Goal: Task Accomplishment & Management: Manage account settings

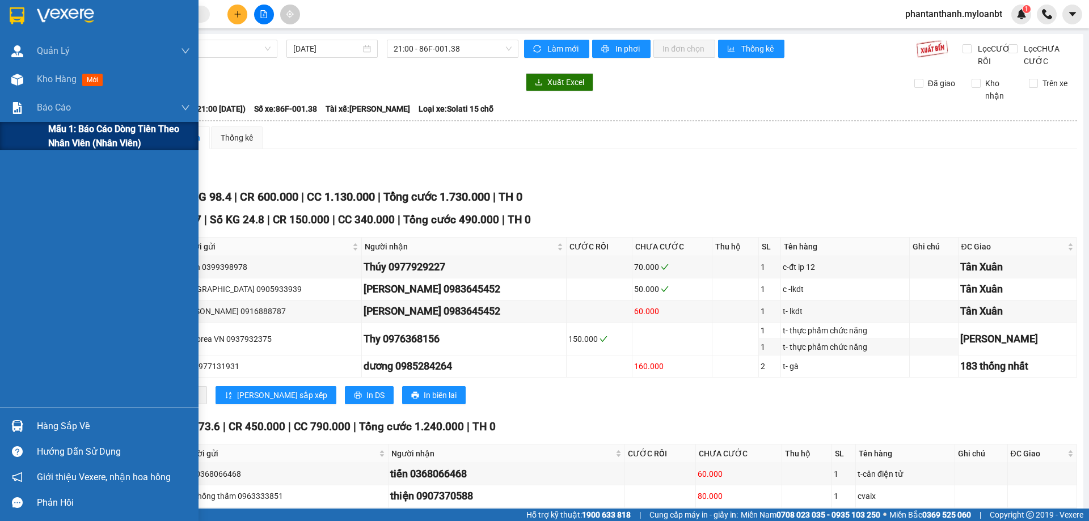
click at [58, 133] on span "Mẫu 1: Báo cáo dòng tiền theo nhân viên (Nhân viên)" at bounding box center [119, 136] width 142 height 28
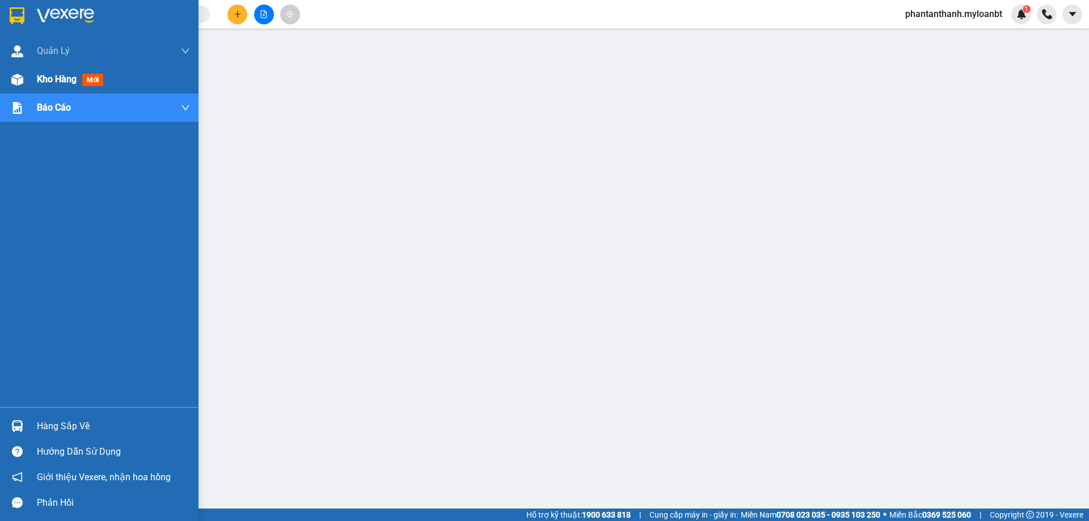
click at [0, 71] on div "Kho hàng mới" at bounding box center [99, 79] width 199 height 28
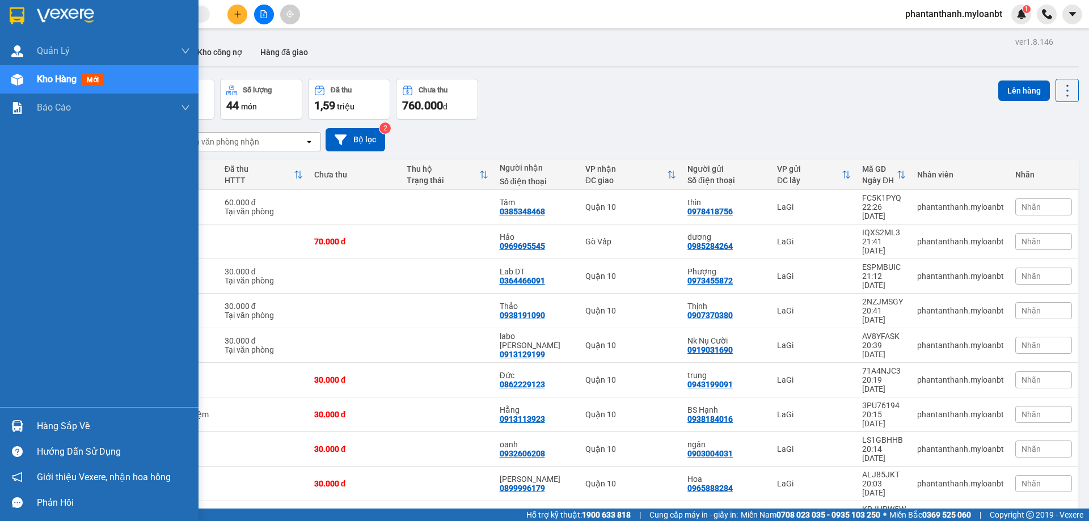
click at [70, 429] on div "Hàng sắp về" at bounding box center [113, 426] width 153 height 17
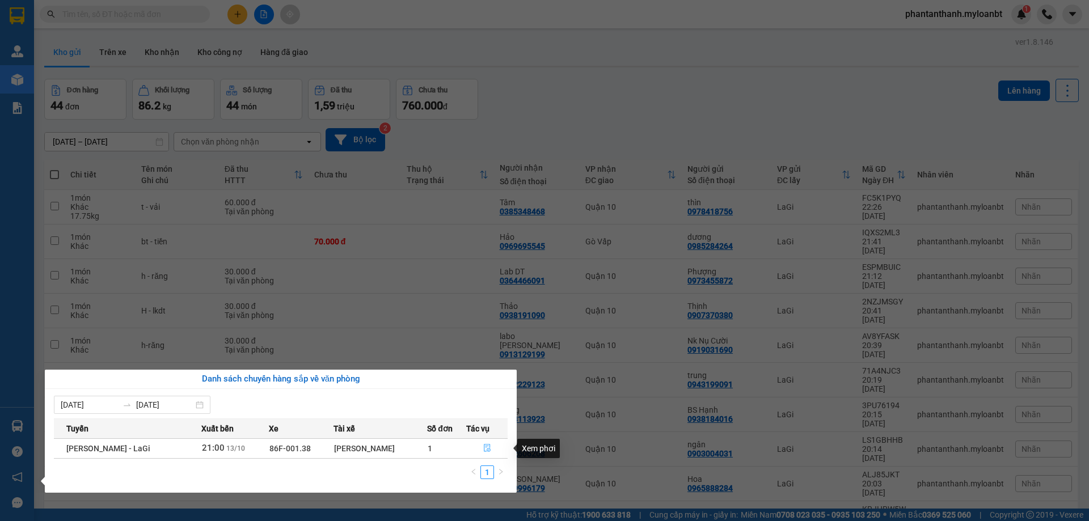
click at [486, 449] on icon "file-done" at bounding box center [487, 448] width 8 height 8
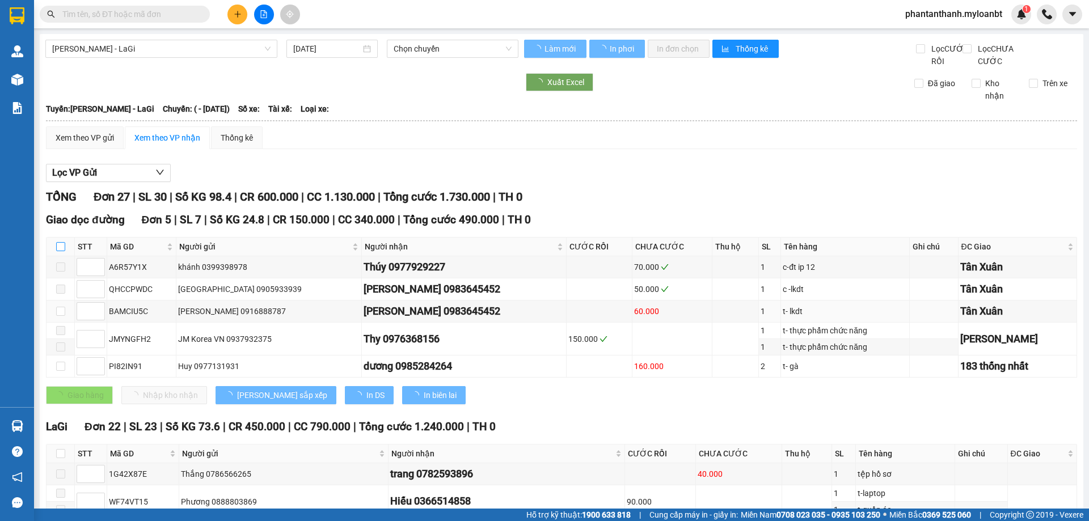
click at [57, 242] on input "checkbox" at bounding box center [60, 246] width 9 height 9
checkbox input "true"
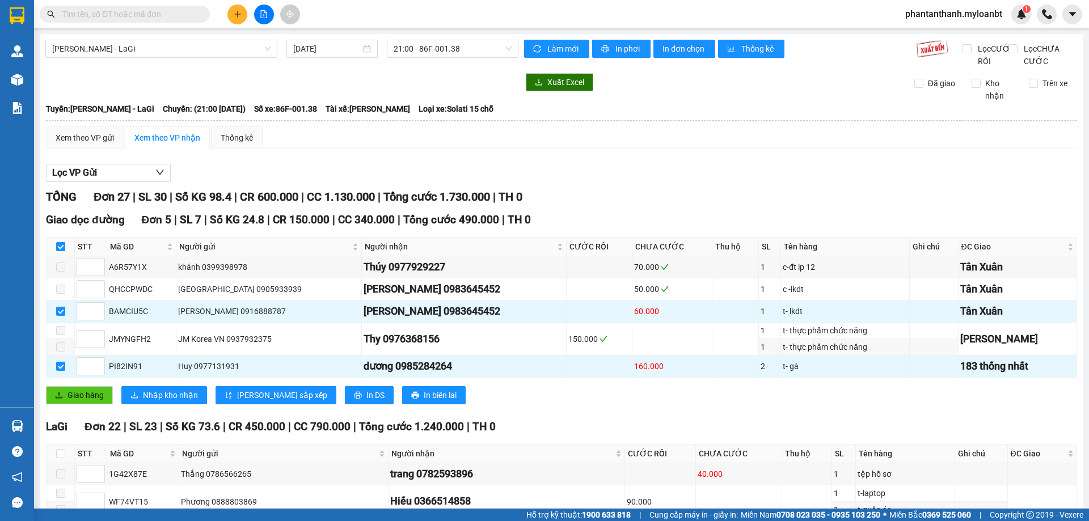
checkbox input "true"
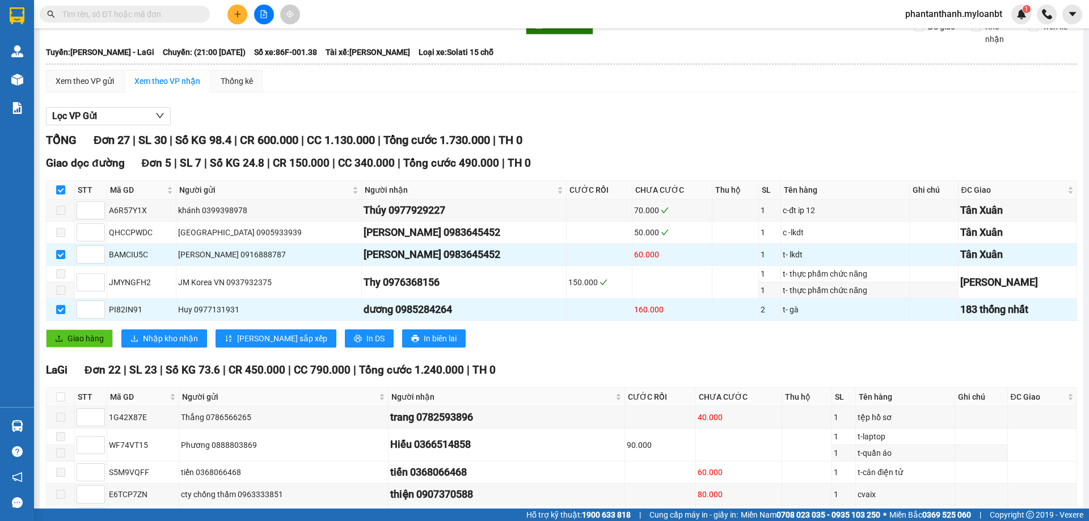
click at [65, 195] on input "checkbox" at bounding box center [60, 190] width 9 height 9
checkbox input "false"
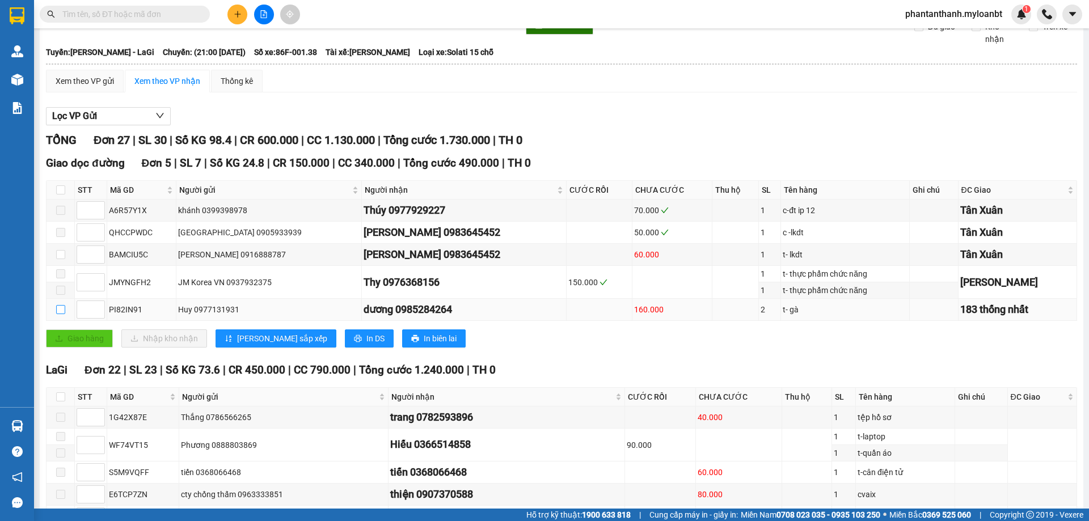
click at [58, 314] on input "checkbox" at bounding box center [60, 309] width 9 height 9
checkbox input "true"
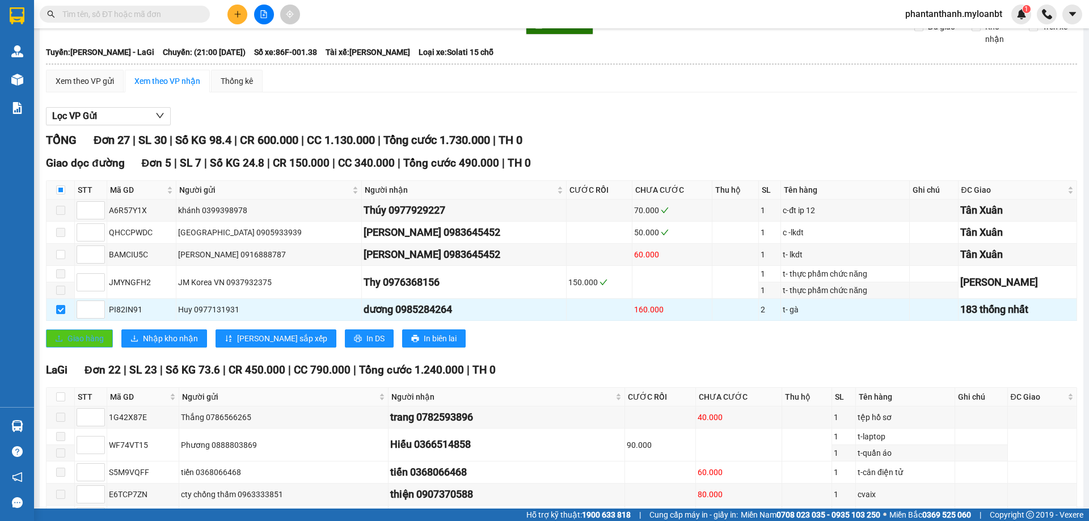
click at [70, 345] on span "Giao hàng" at bounding box center [86, 338] width 36 height 12
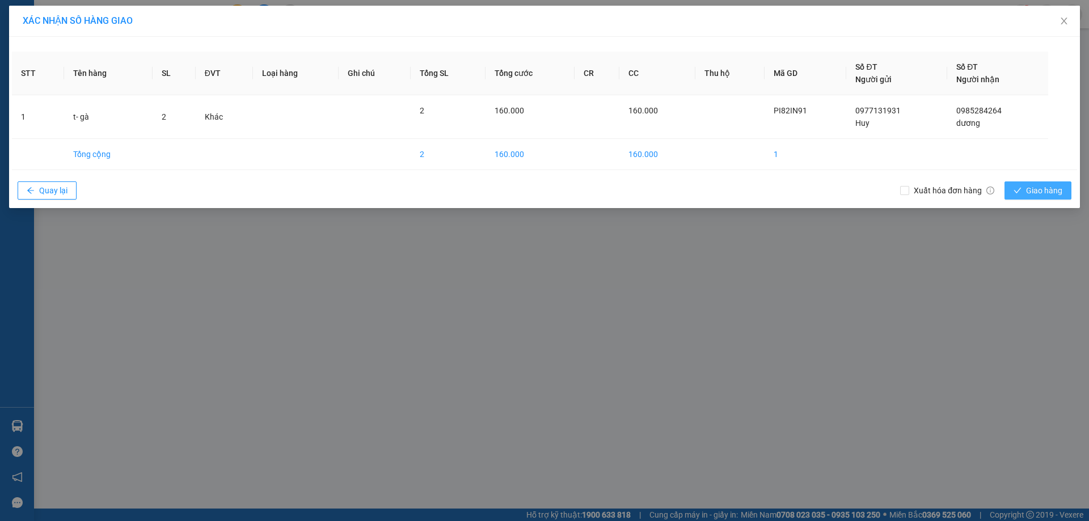
click at [1030, 191] on span "Giao hàng" at bounding box center [1044, 190] width 36 height 12
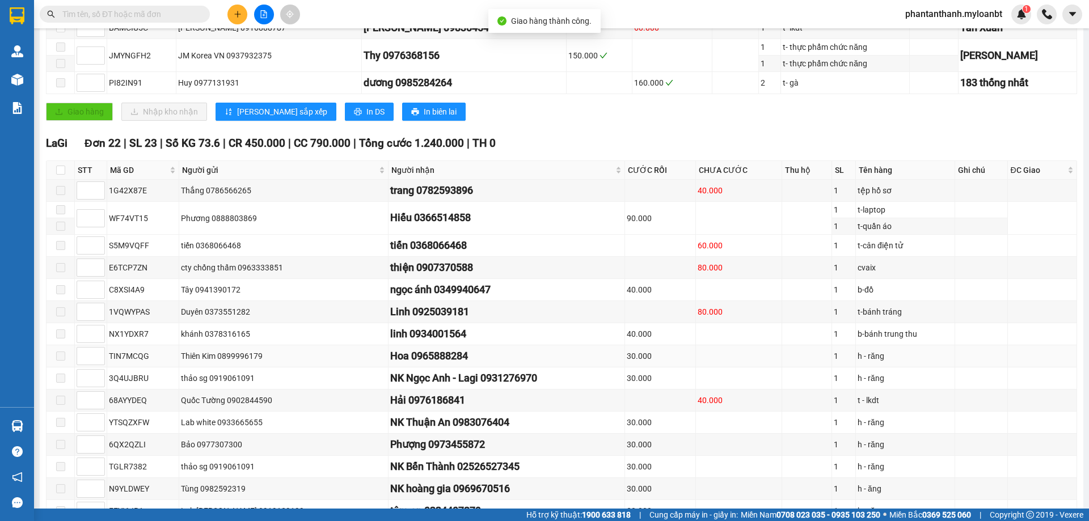
scroll to position [340, 0]
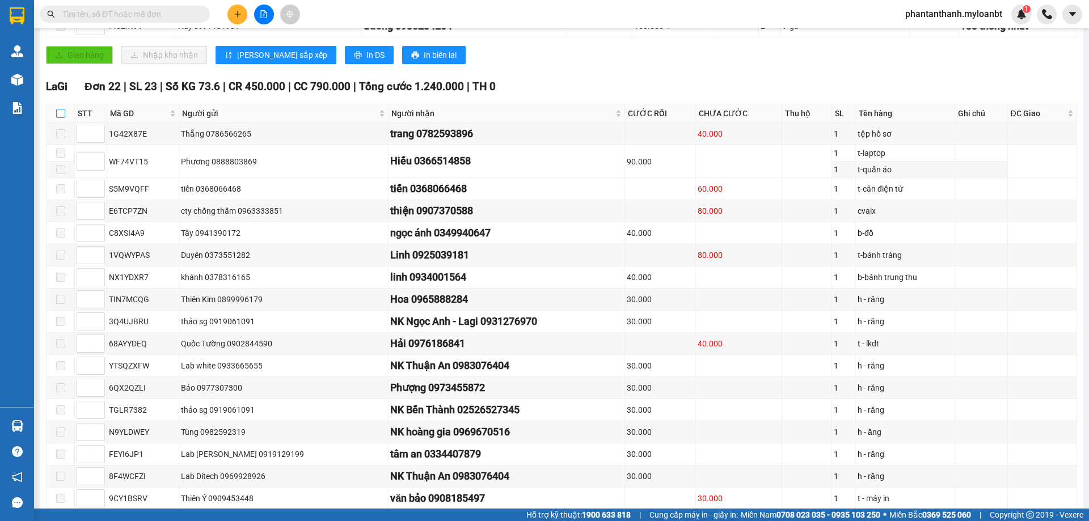
click at [63, 118] on input "checkbox" at bounding box center [60, 113] width 9 height 9
checkbox input "true"
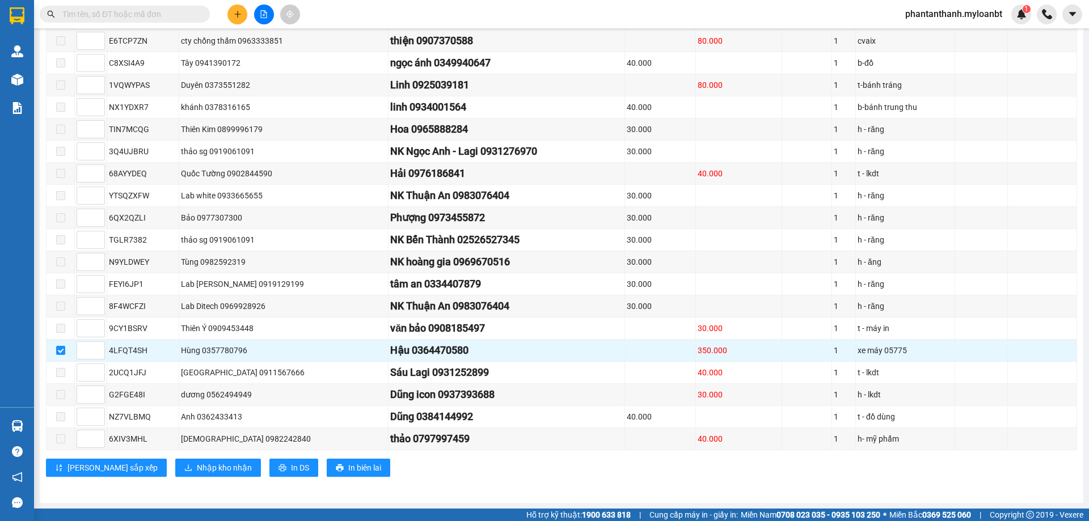
scroll to position [523, 0]
click at [175, 461] on button "Nhập kho nhận" at bounding box center [218, 468] width 86 height 18
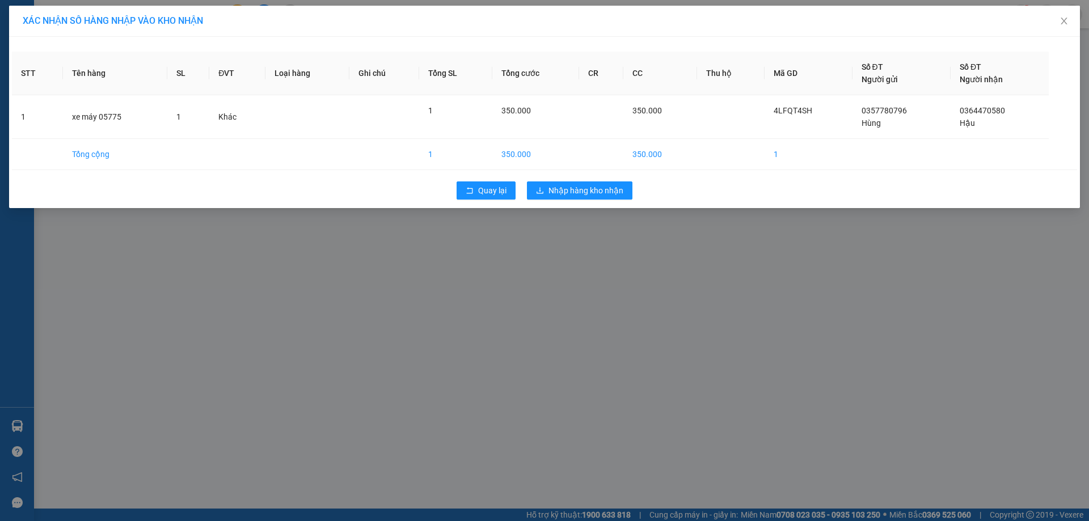
click at [583, 203] on div "Quay lại Nhập hàng kho nhận" at bounding box center [545, 191] width 1066 height 30
click at [583, 200] on div "Quay lại Nhập hàng kho nhận" at bounding box center [545, 191] width 1066 height 30
click at [583, 194] on span "Nhập hàng kho nhận" at bounding box center [586, 190] width 75 height 12
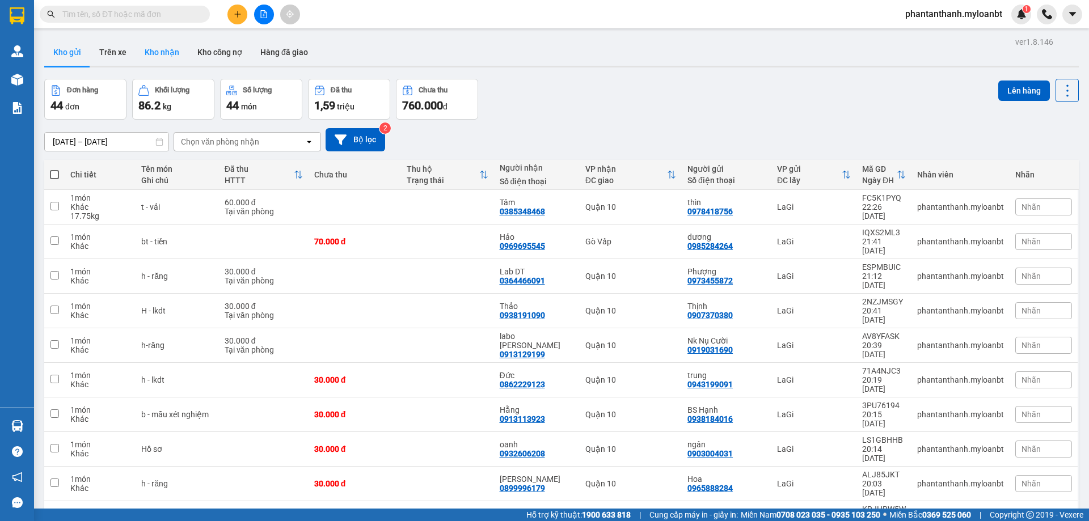
click at [146, 47] on button "Kho nhận" at bounding box center [162, 52] width 53 height 27
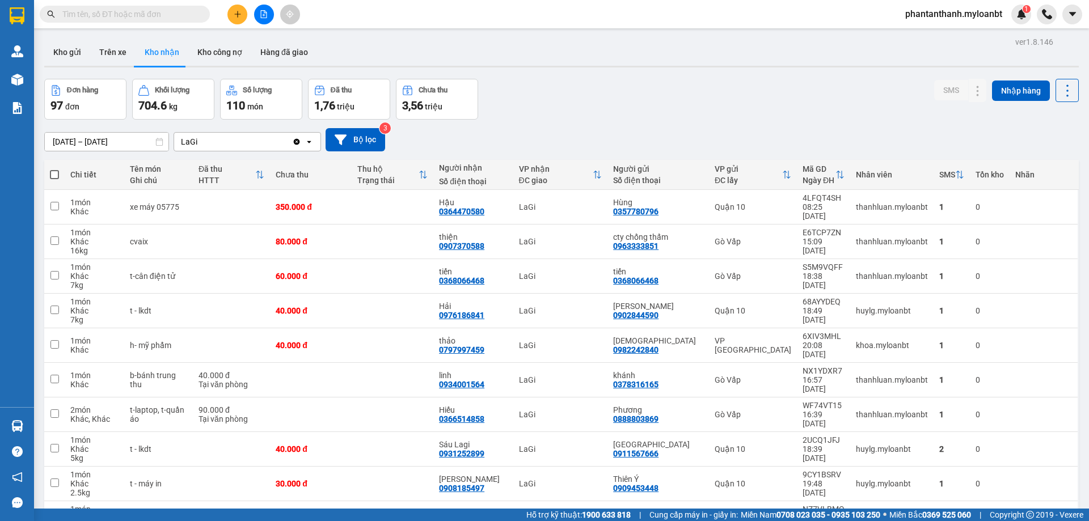
click at [564, 116] on div "Đơn hàng 97 đơn Khối lượng 704.6 kg Số lượng 110 món Đã thu 1,76 triệu Chưa thu…" at bounding box center [561, 99] width 1035 height 41
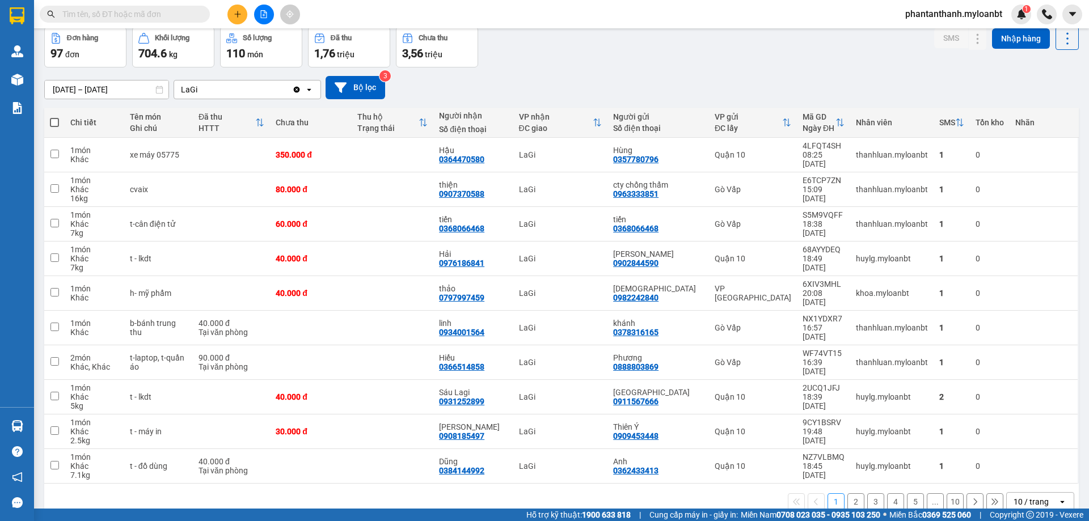
click at [1027, 493] on div "10 / trang" at bounding box center [1032, 502] width 51 height 18
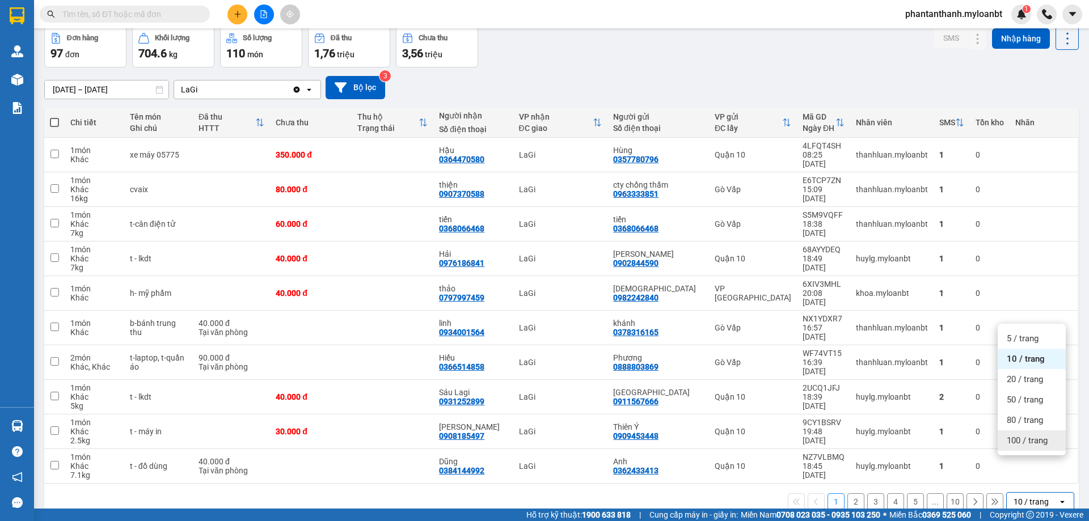
click at [1022, 443] on span "100 / trang" at bounding box center [1027, 440] width 41 height 11
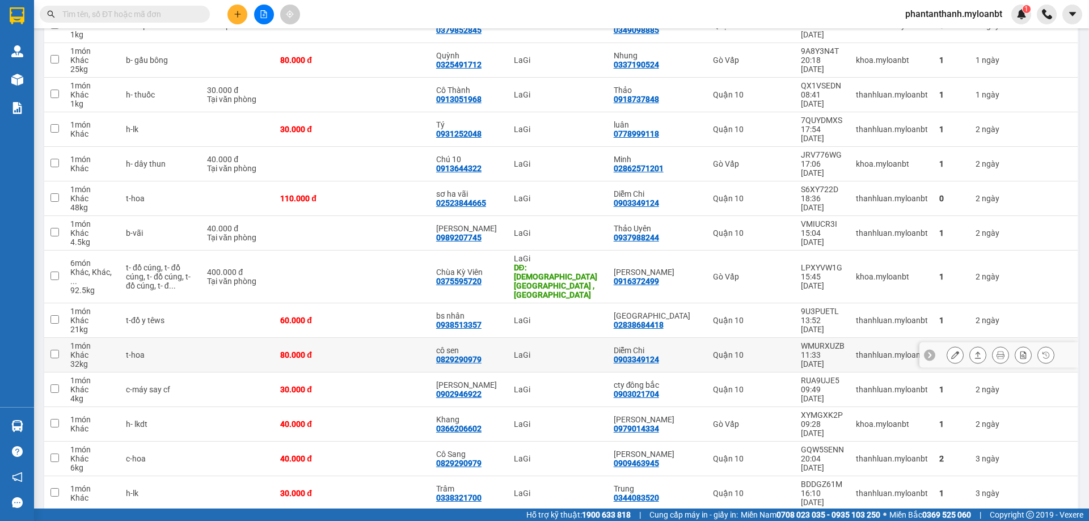
scroll to position [2790, 0]
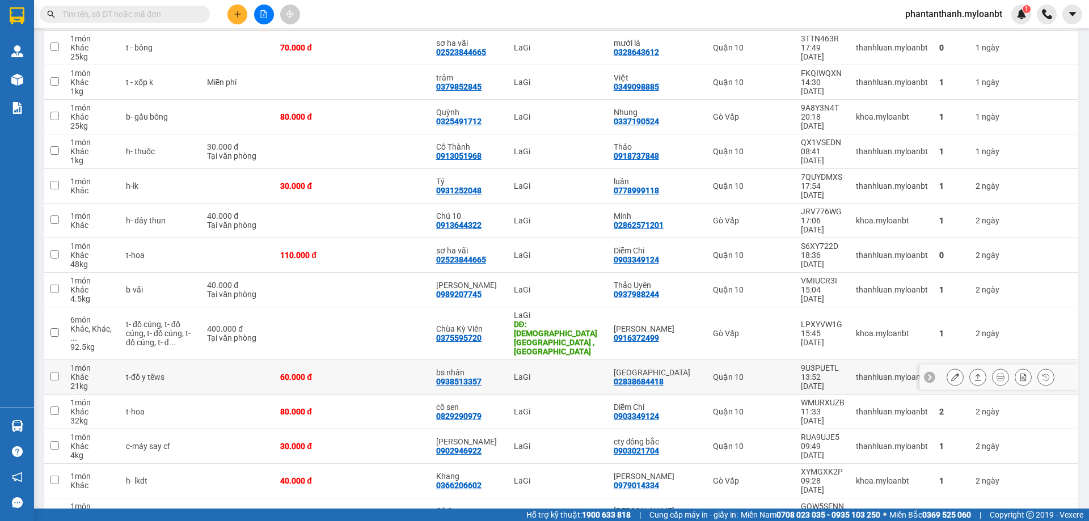
click at [807, 364] on div "9U3PUETL" at bounding box center [823, 368] width 44 height 9
click at [762, 360] on td "Quận 10" at bounding box center [752, 377] width 88 height 35
checkbox input "true"
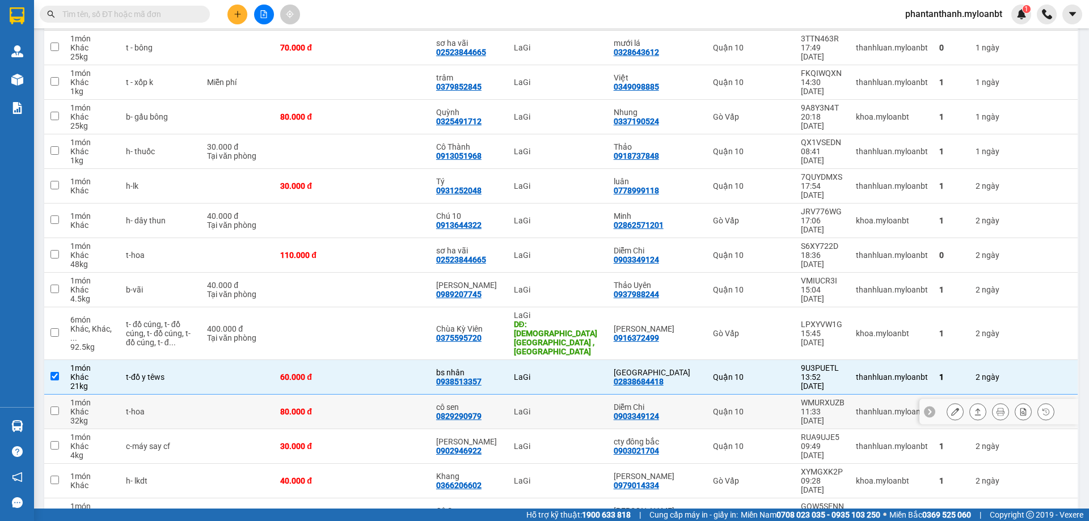
click at [876, 395] on td "thanhluan.myloanbt" at bounding box center [892, 412] width 83 height 35
checkbox input "true"
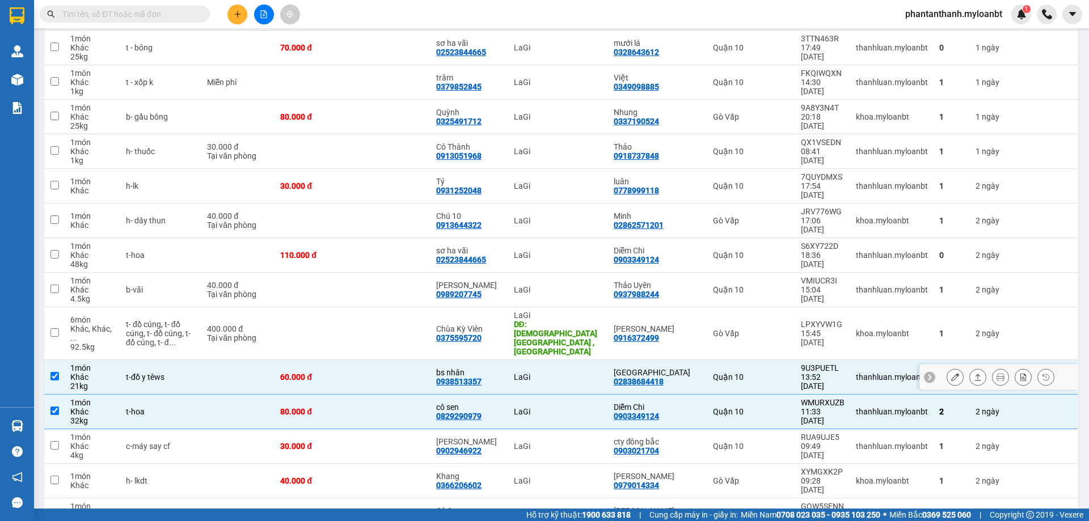
click at [423, 360] on td at bounding box center [392, 377] width 78 height 35
checkbox input "false"
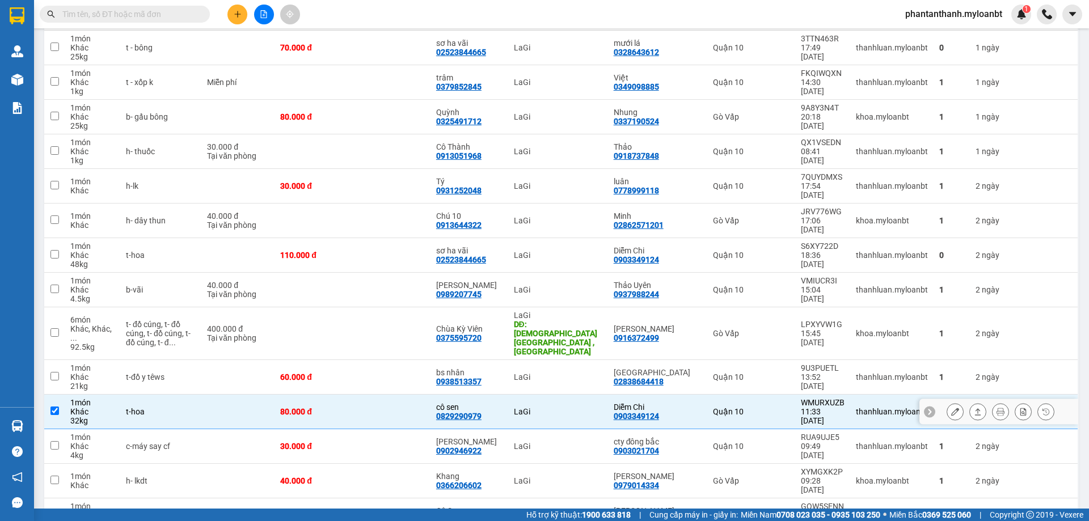
click at [365, 395] on td at bounding box center [392, 412] width 78 height 35
checkbox input "false"
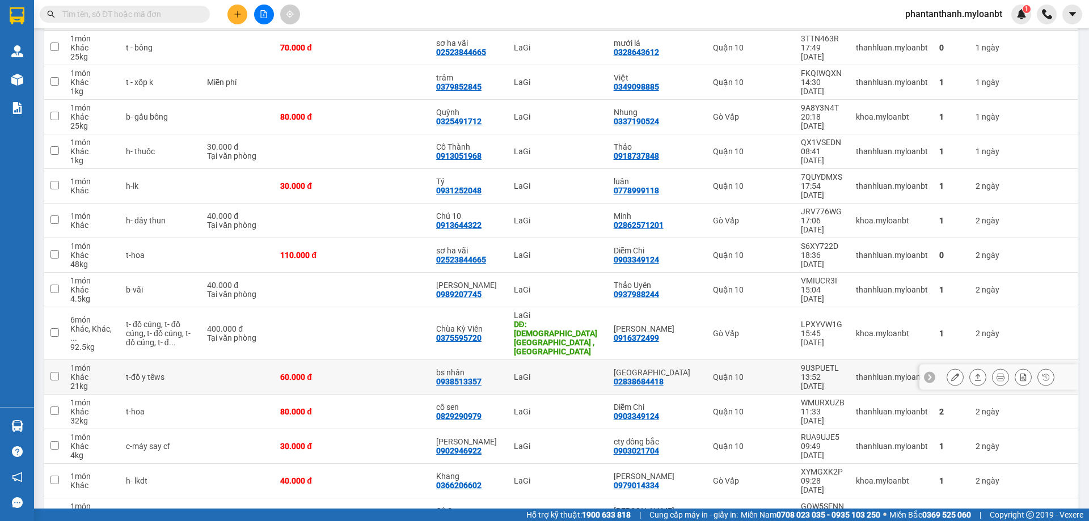
click at [378, 360] on td at bounding box center [392, 377] width 78 height 35
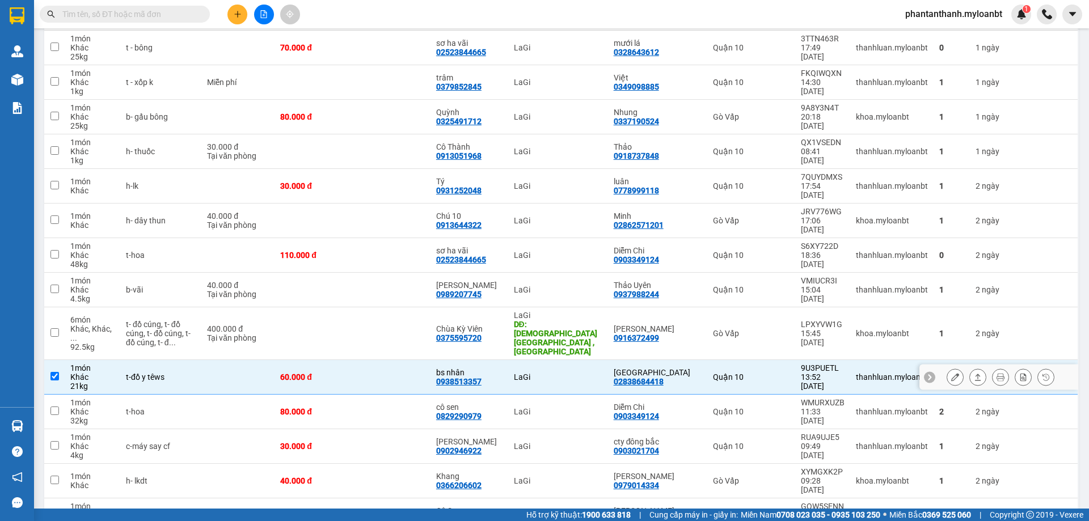
click at [803, 364] on div "9U3PUETL" at bounding box center [823, 368] width 44 height 9
checkbox input "true"
copy div "9U3PUETL"
click at [125, 11] on input "text" at bounding box center [129, 14] width 134 height 12
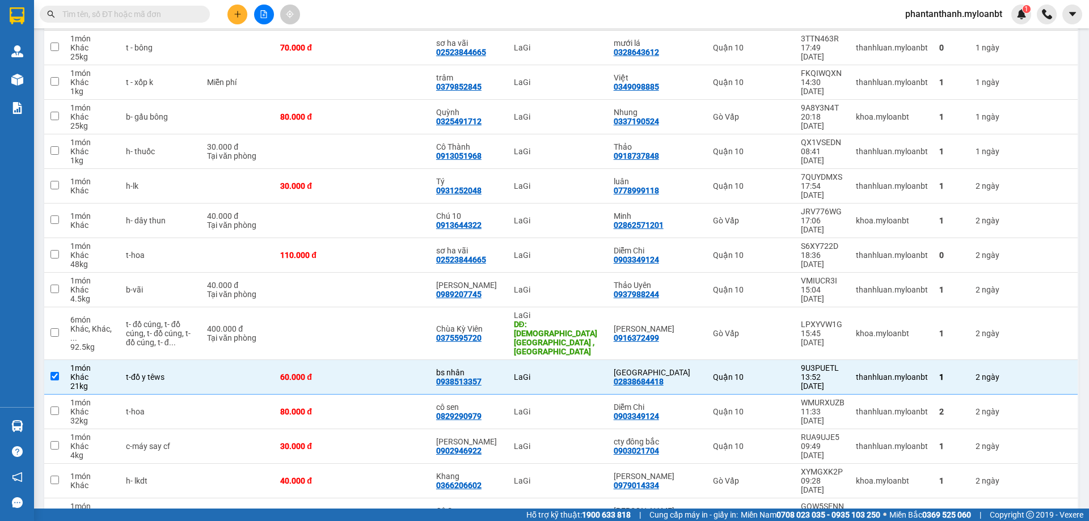
paste input "9U3PUETL"
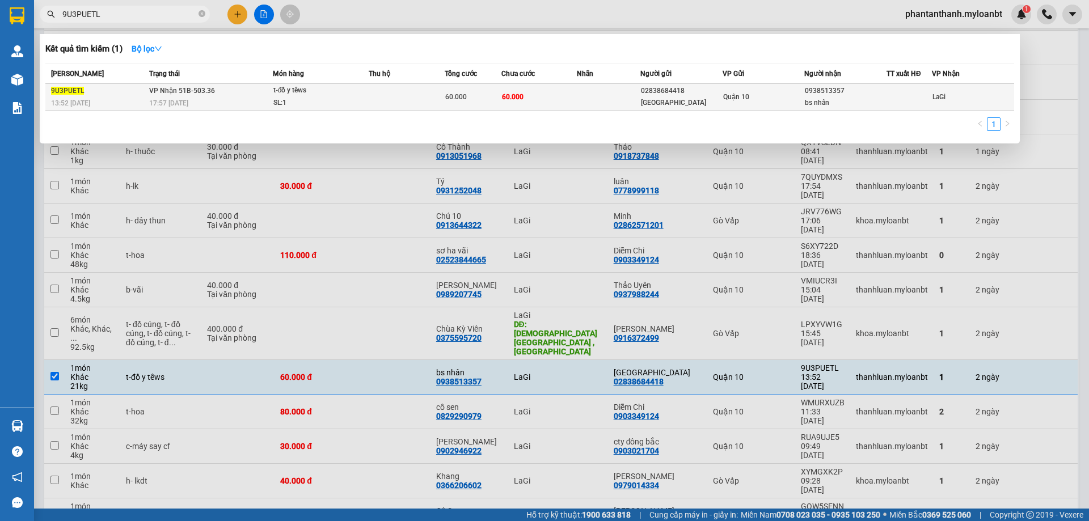
type input "9U3PUETL"
click at [389, 85] on td at bounding box center [407, 97] width 76 height 27
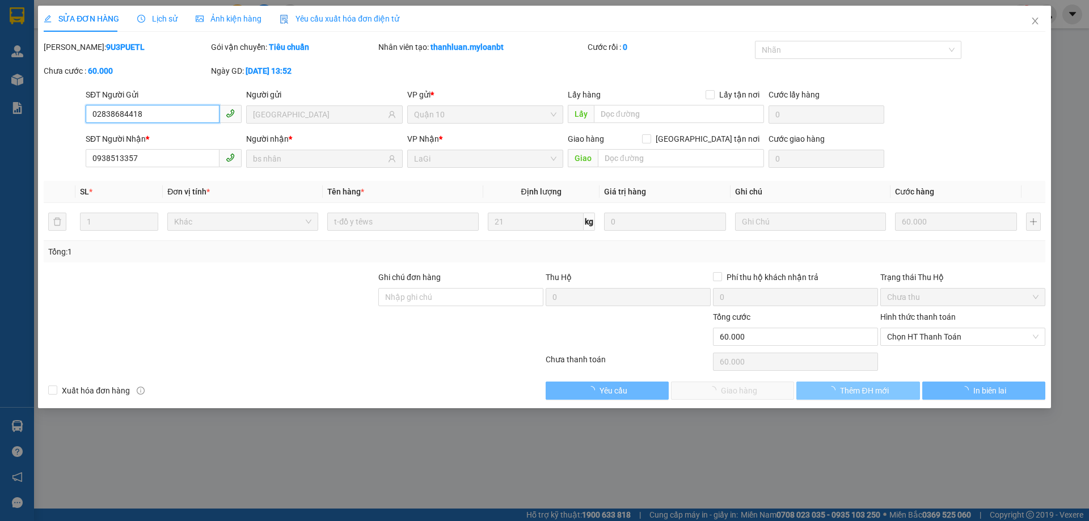
type input "02838684418"
type input "[GEOGRAPHIC_DATA]"
type input "0938513357"
type input "bs nhân"
type input "0"
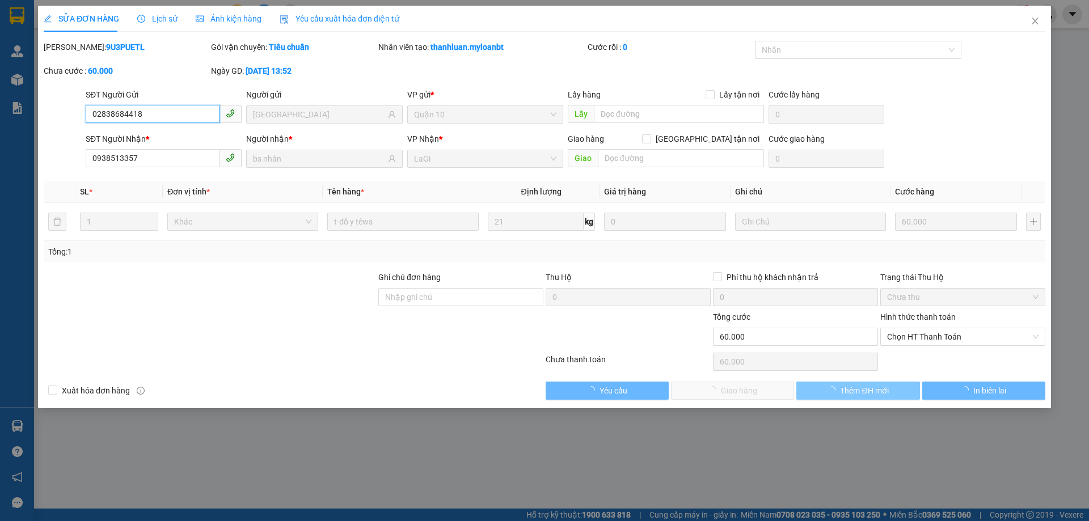
type input "60.000"
click at [923, 342] on span "Chọn HT Thanh Toán" at bounding box center [962, 337] width 151 height 17
click at [919, 356] on div "Tại văn phòng" at bounding box center [962, 359] width 151 height 12
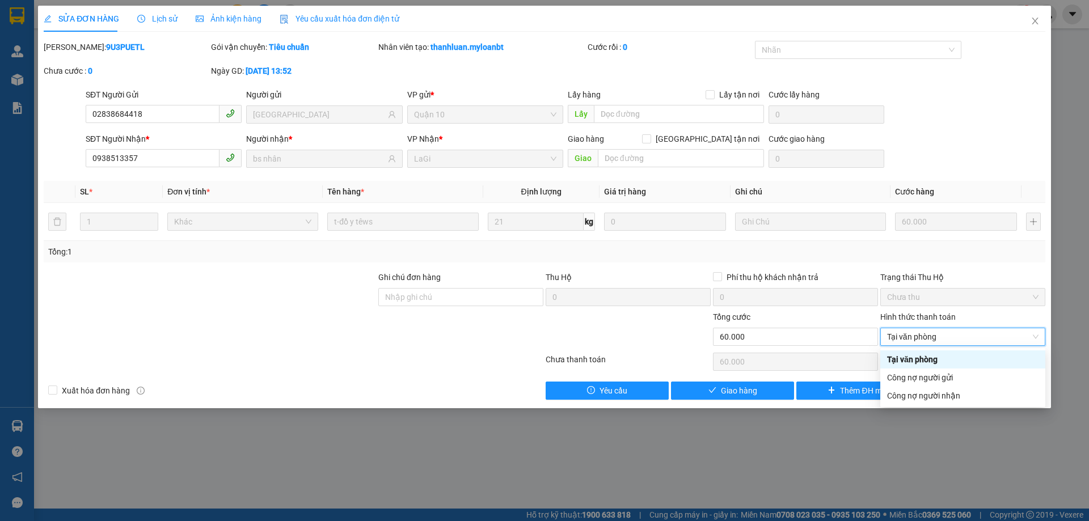
type input "0"
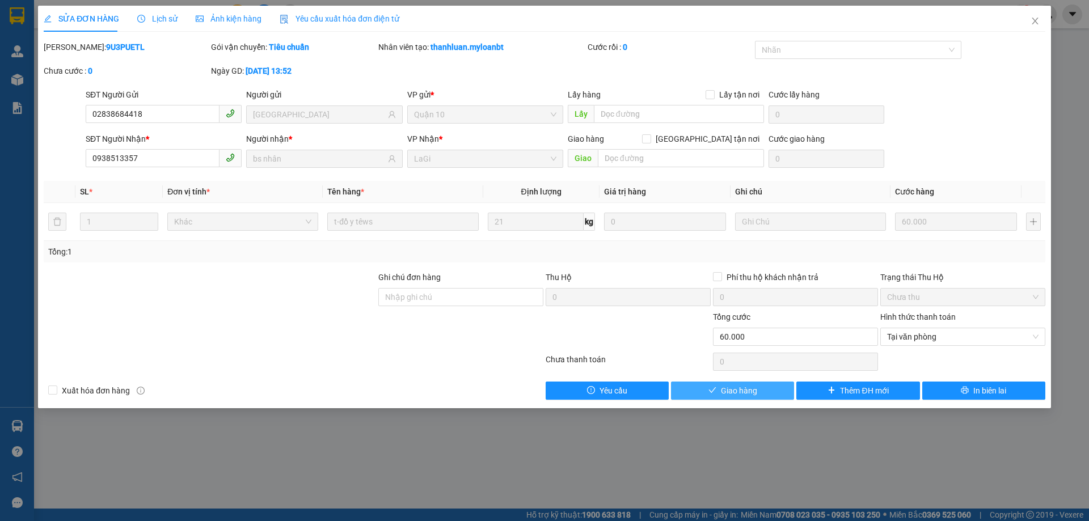
click at [755, 388] on span "Giao hàng" at bounding box center [739, 391] width 36 height 12
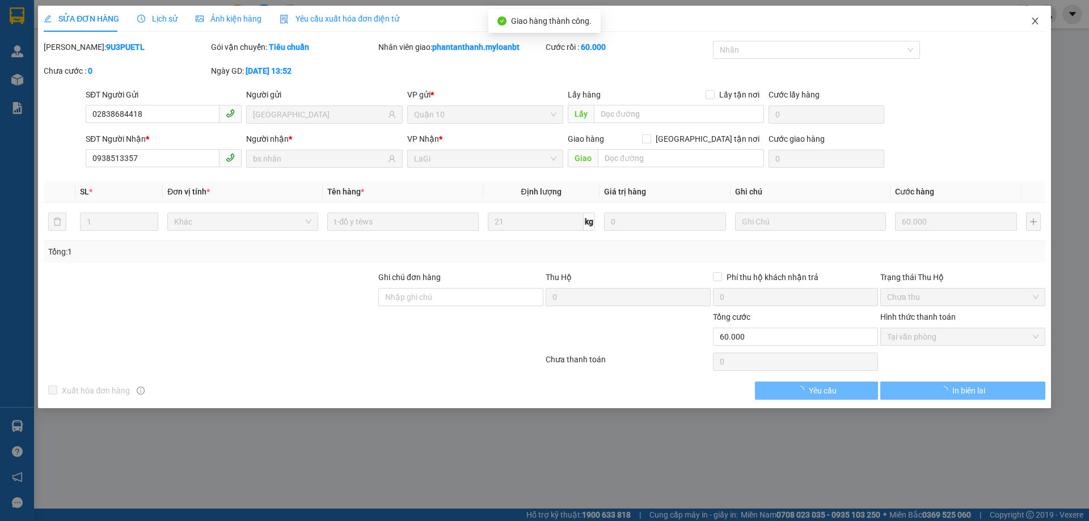
click at [1035, 22] on icon "close" at bounding box center [1035, 21] width 6 height 7
click at [1036, 23] on div "phantanthanh.myloanbt 1" at bounding box center [992, 15] width 193 height 20
click at [1038, 23] on div at bounding box center [1047, 15] width 20 height 20
click at [1037, 22] on div "phantanthanh.myloanbt 1" at bounding box center [992, 15] width 193 height 20
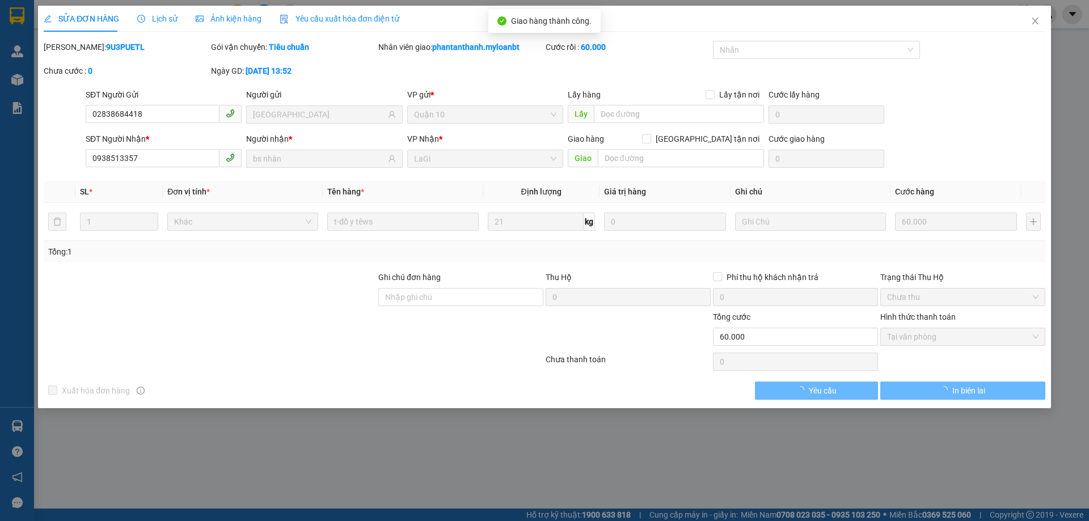
click at [1037, 22] on div "phantanthanh.myloanbt 1" at bounding box center [992, 15] width 193 height 20
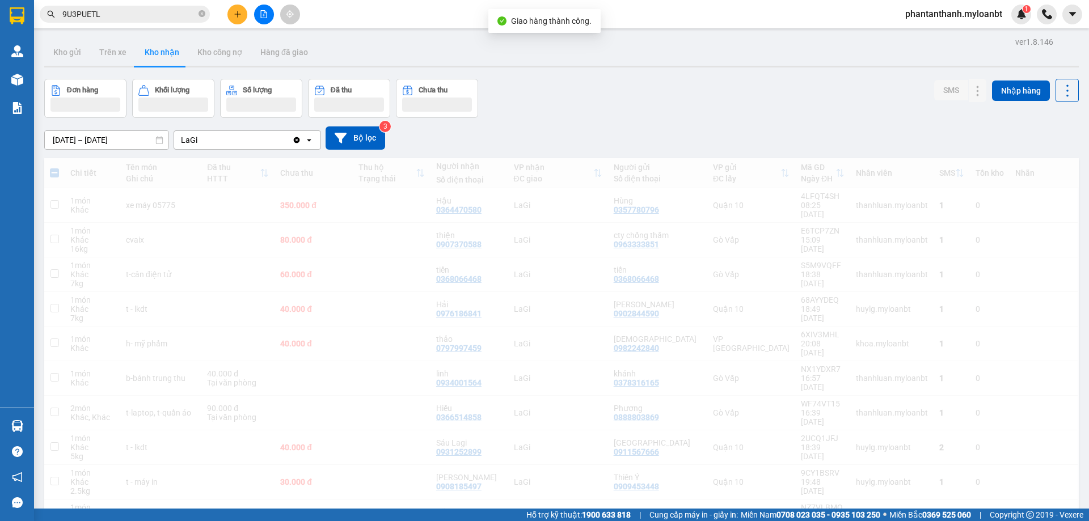
click at [1037, 22] on div "phantanthanh.myloanbt 1" at bounding box center [992, 15] width 193 height 20
click at [932, 54] on div "Kho gửi Trên xe Kho nhận Kho công nợ Hàng đã giao" at bounding box center [561, 54] width 1035 height 30
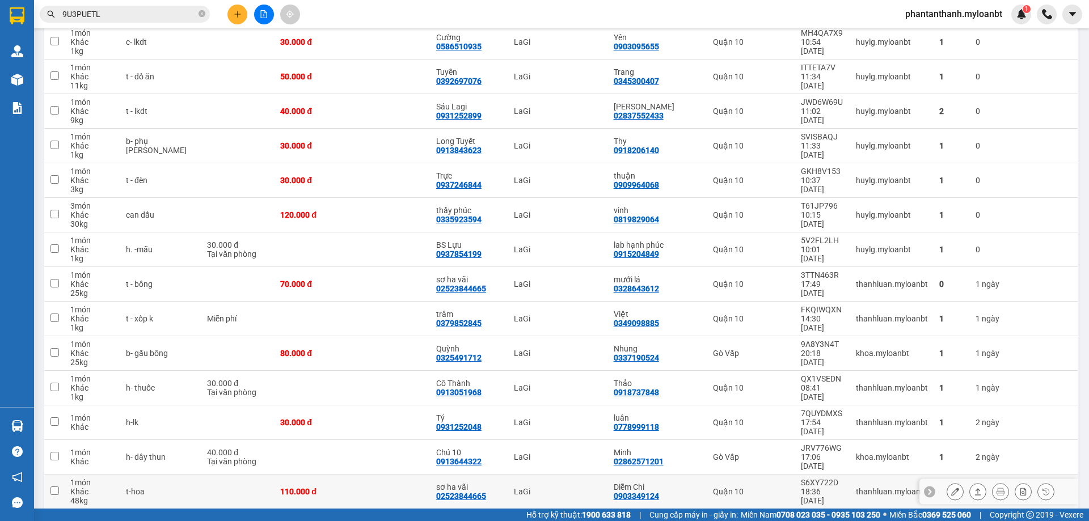
scroll to position [2610, 0]
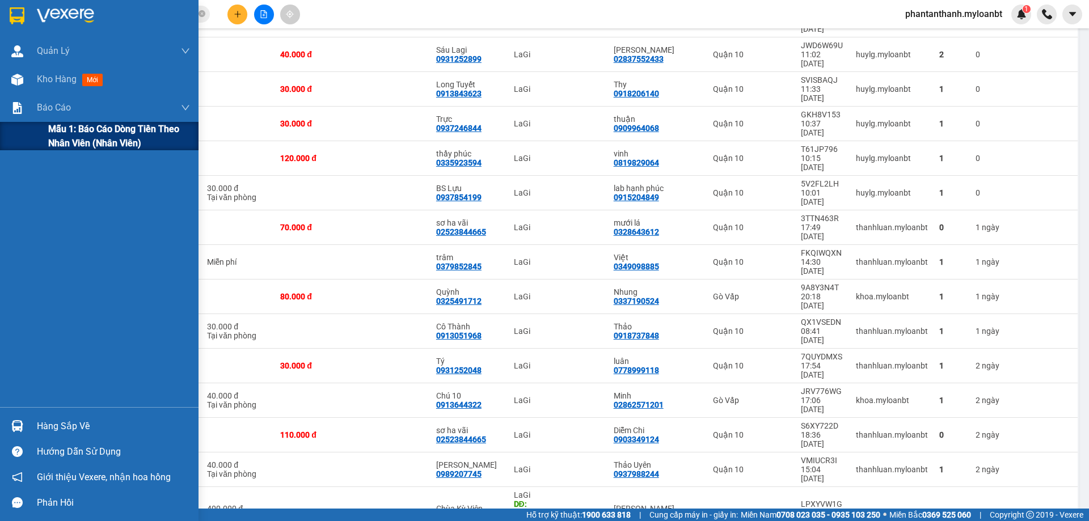
click at [87, 131] on span "Mẫu 1: Báo cáo dòng tiền theo nhân viên (Nhân viên)" at bounding box center [119, 136] width 142 height 28
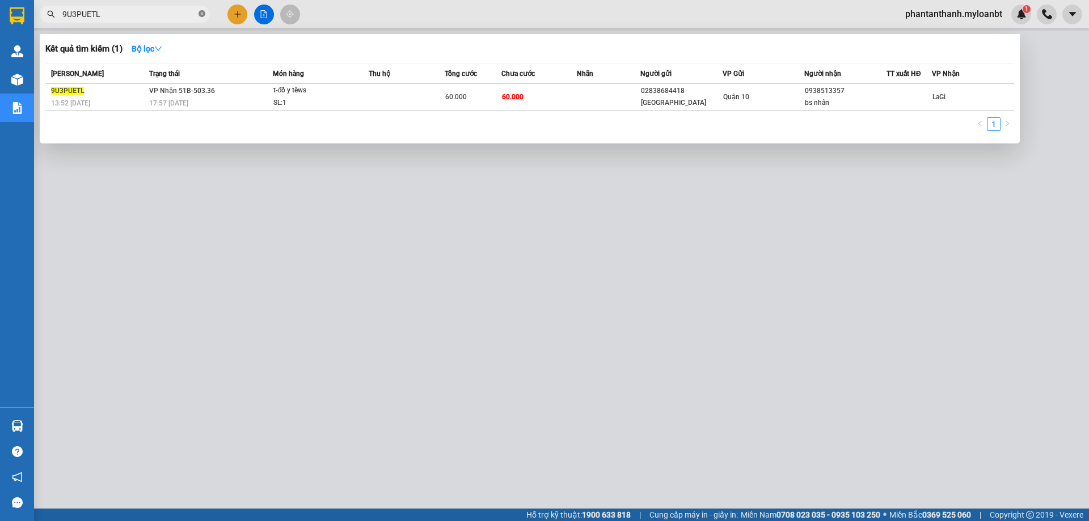
click at [203, 12] on icon "close-circle" at bounding box center [202, 13] width 7 height 7
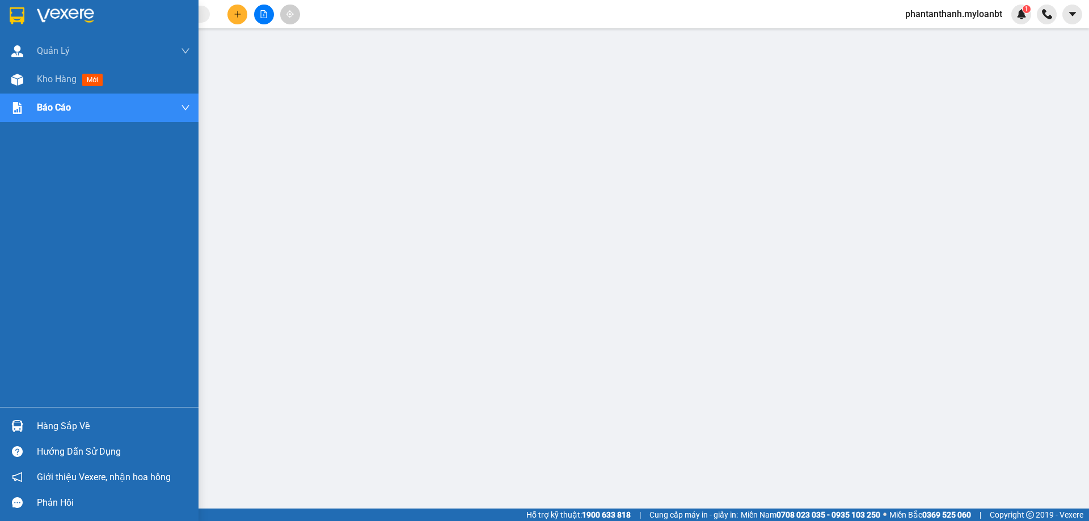
click at [30, 419] on div "Hàng sắp về" at bounding box center [99, 427] width 199 height 26
click at [20, 77] on img at bounding box center [17, 80] width 12 height 12
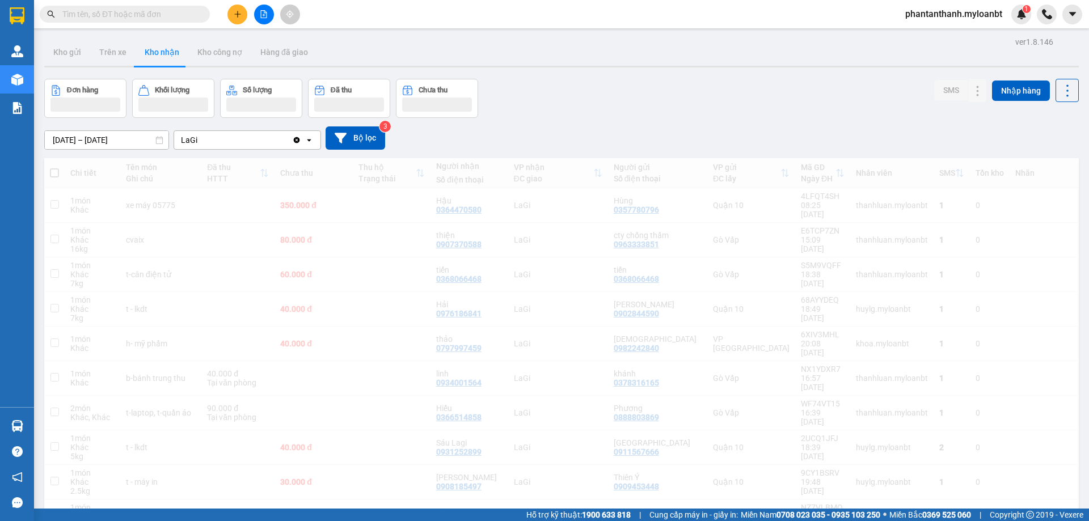
click at [566, 133] on div "[DATE] – [DATE] Press the down arrow key to interact with the calendar and sele…" at bounding box center [561, 138] width 1035 height 23
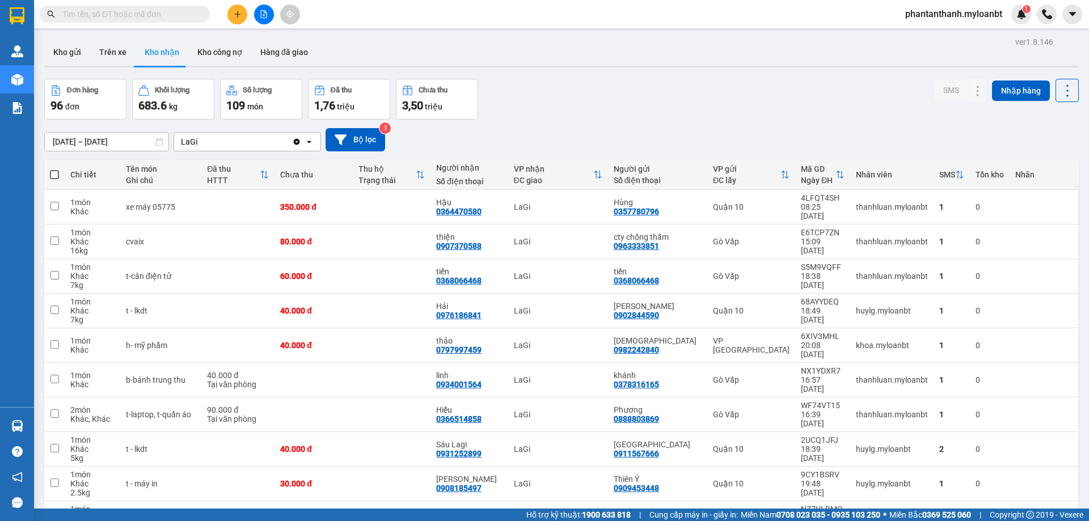
click at [53, 175] on span at bounding box center [54, 174] width 9 height 9
click at [54, 169] on input "checkbox" at bounding box center [54, 169] width 0 height 0
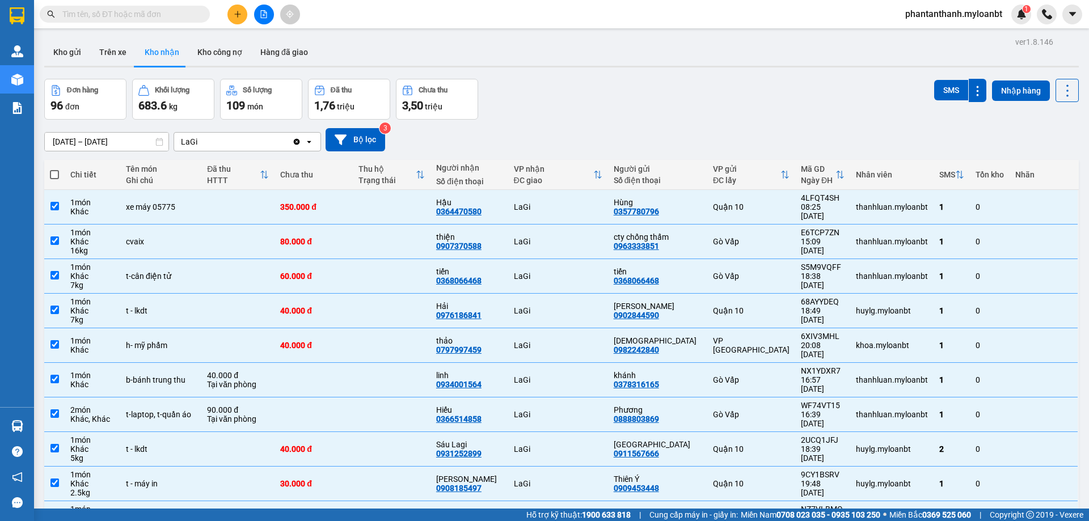
click at [66, 53] on button "Kho gửi" at bounding box center [67, 52] width 46 height 27
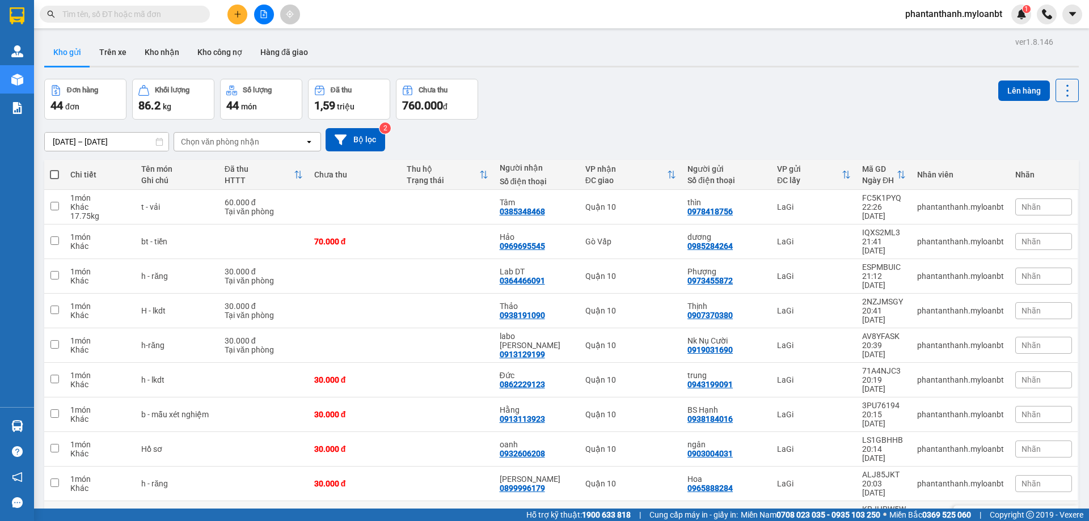
click at [1020, 456] on div "100 / trang" at bounding box center [1032, 447] width 68 height 20
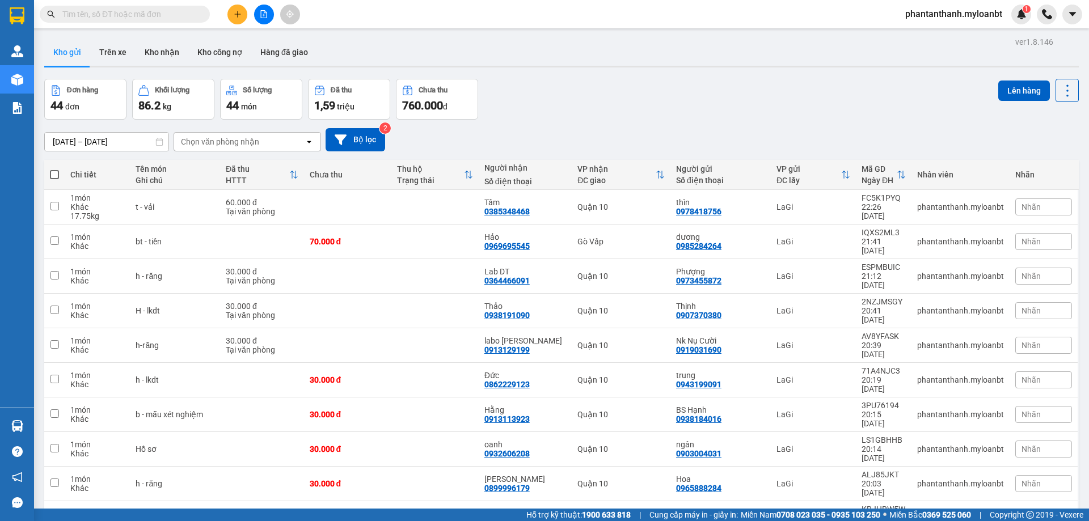
click at [53, 174] on span at bounding box center [54, 174] width 9 height 9
click at [54, 169] on input "checkbox" at bounding box center [54, 169] width 0 height 0
checkbox input "true"
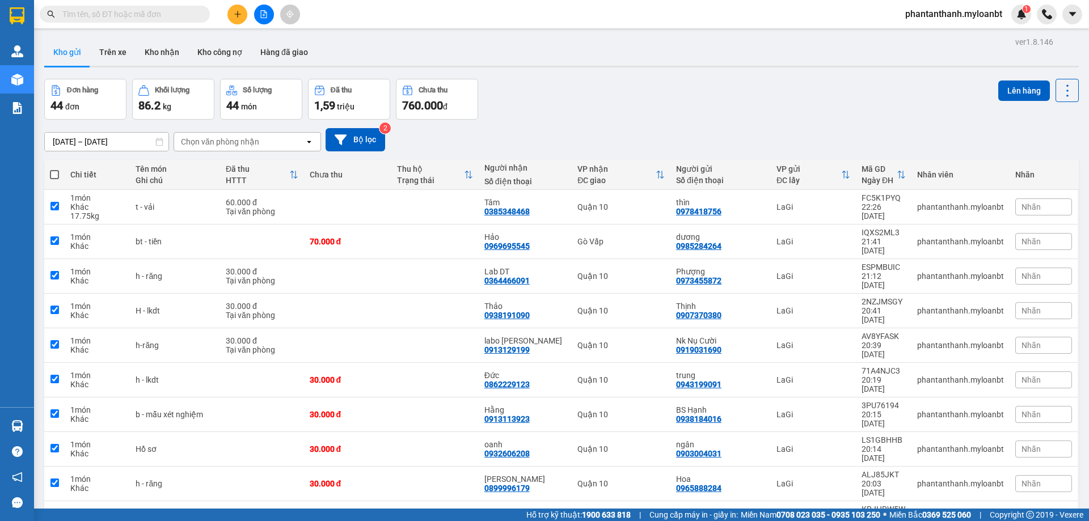
checkbox input "true"
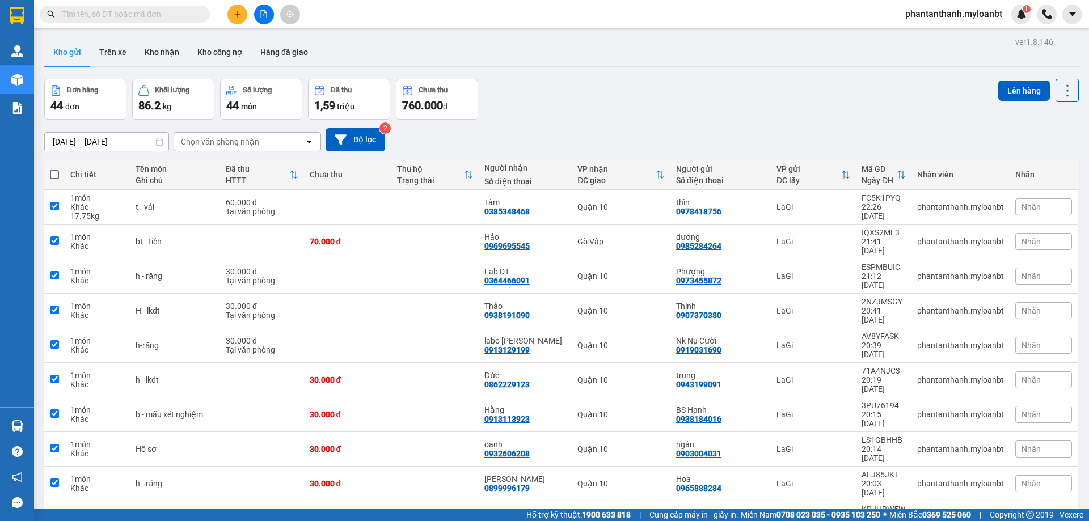
checkbox input "true"
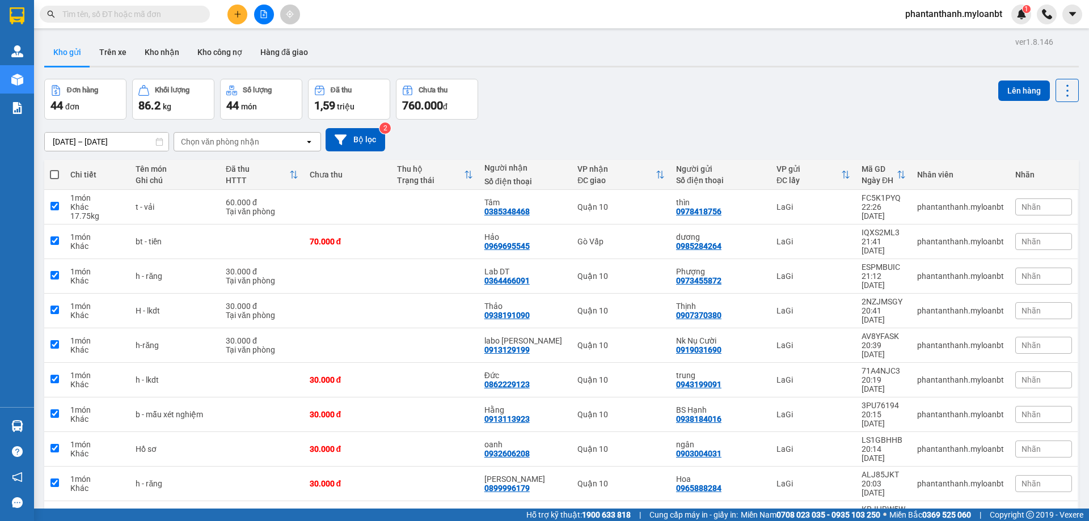
checkbox input "true"
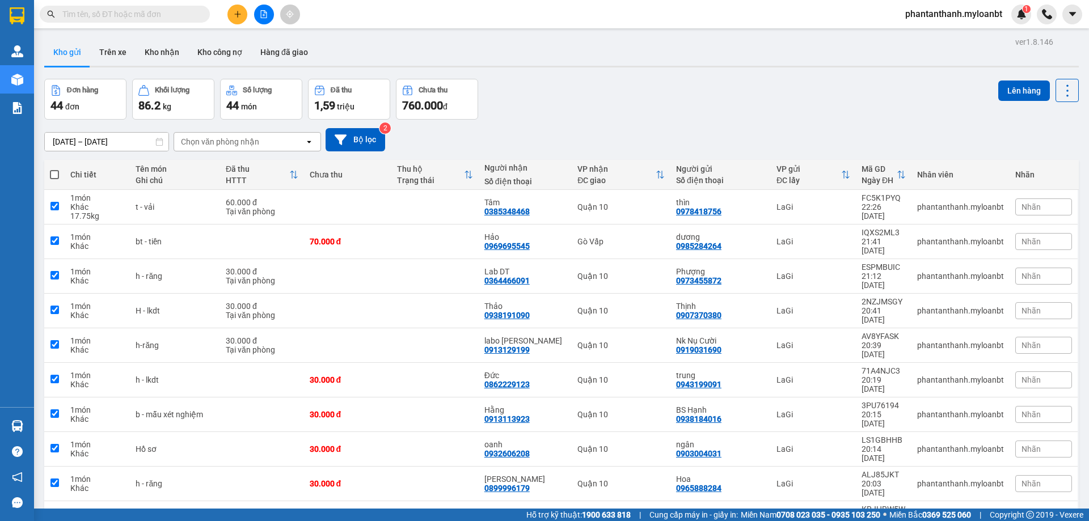
checkbox input "true"
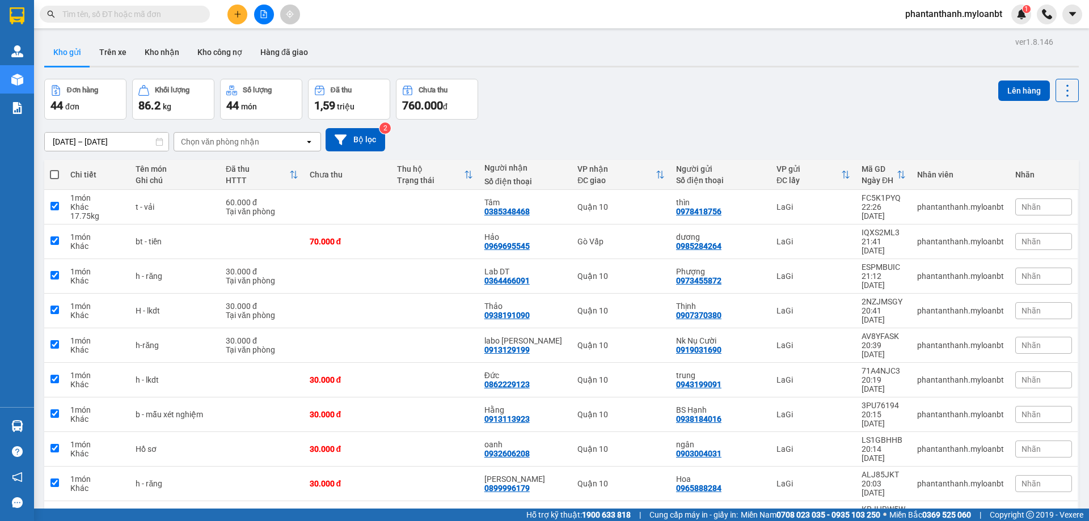
checkbox input "true"
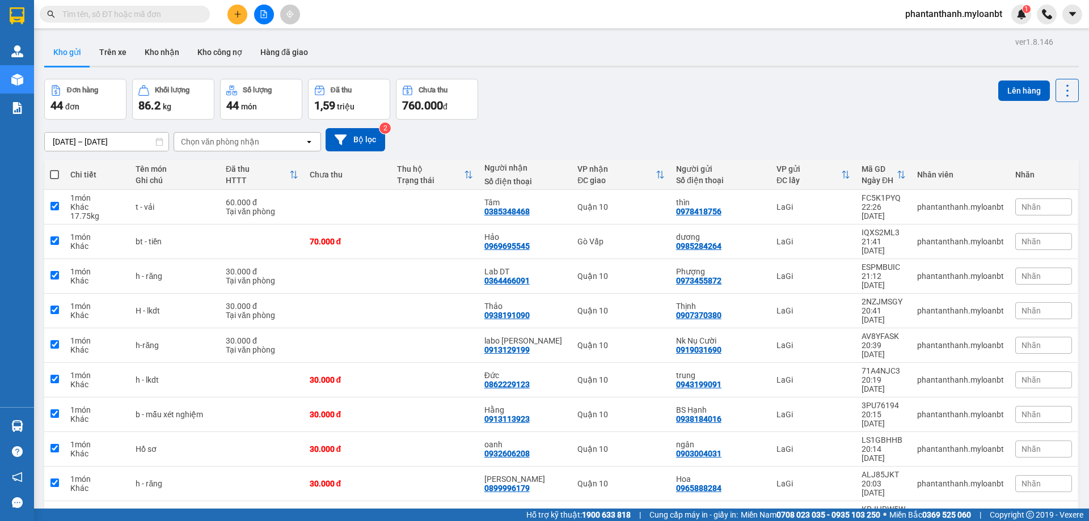
checkbox input "true"
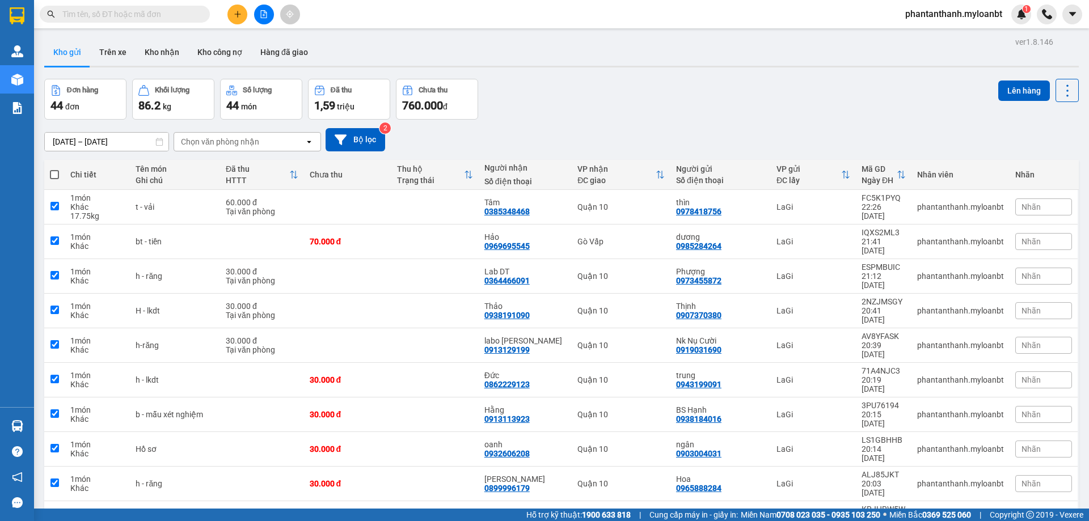
checkbox input "true"
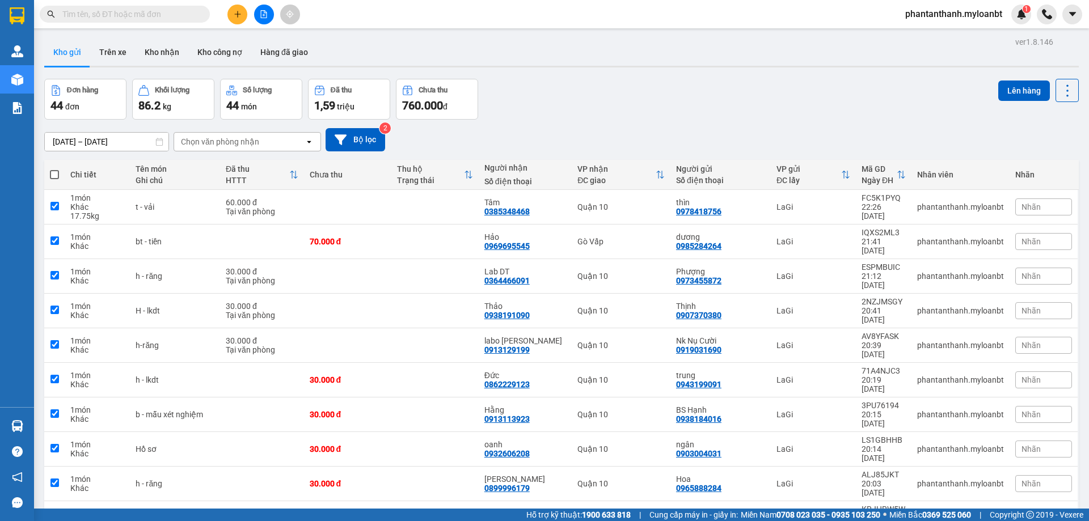
checkbox input "true"
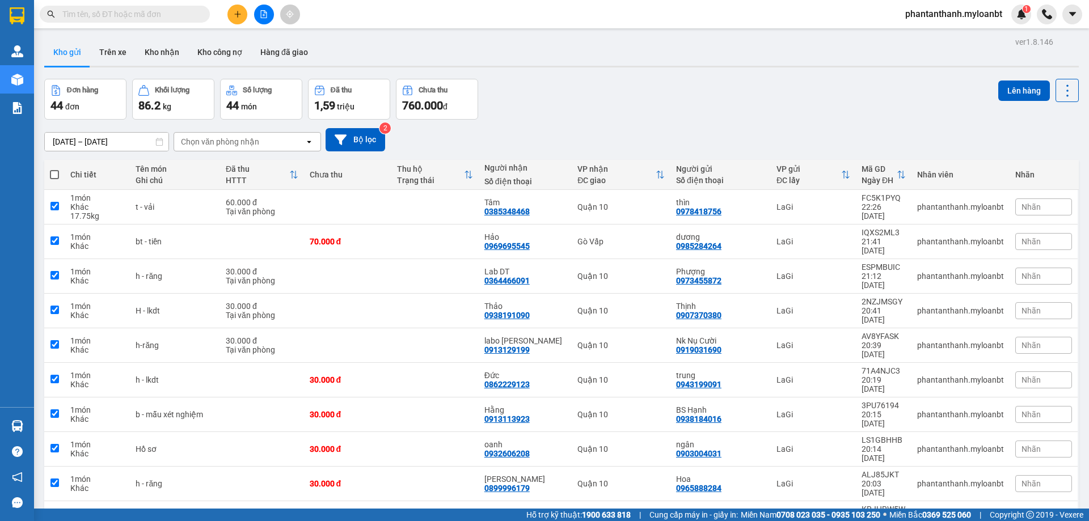
checkbox input "true"
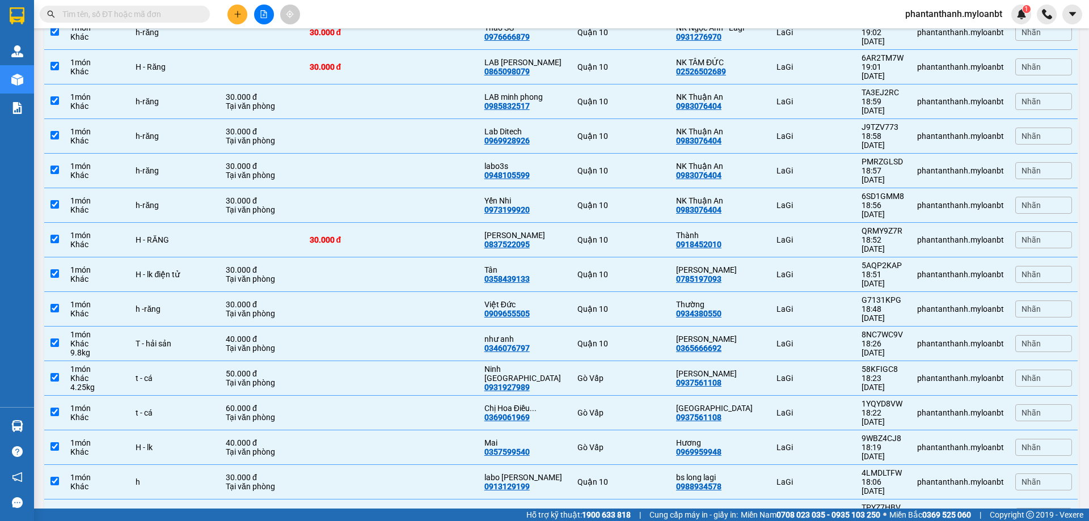
scroll to position [942, 0]
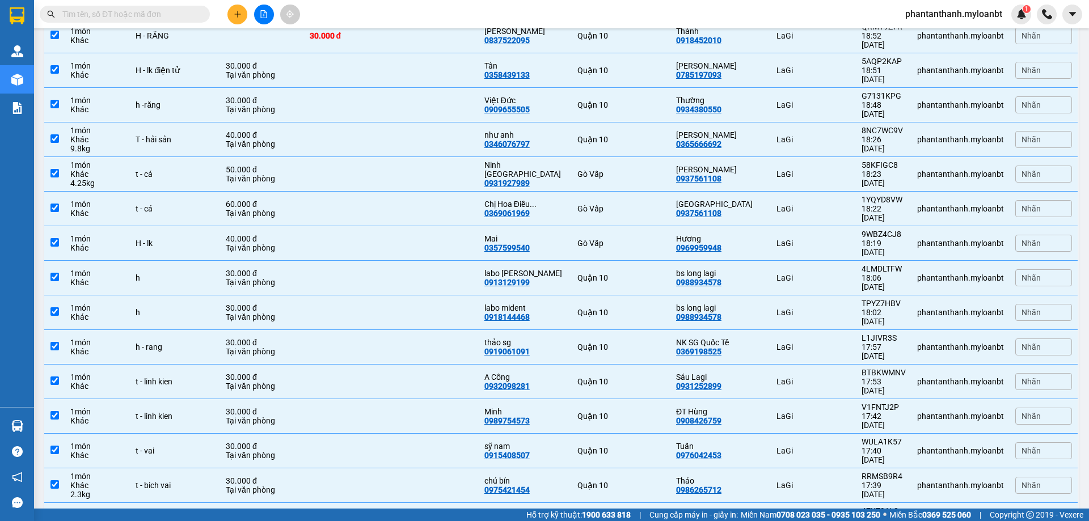
checkbox input "false"
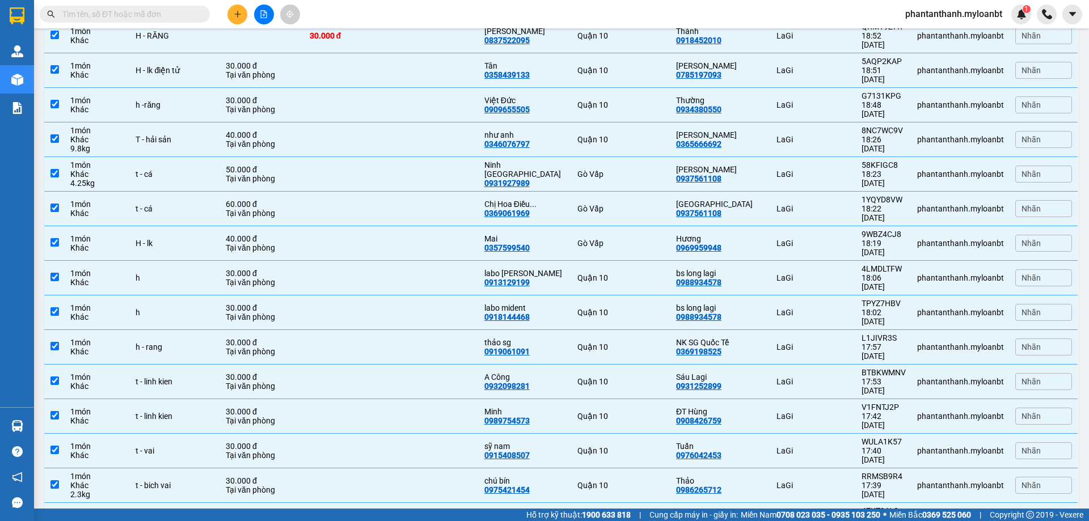
checkbox input "false"
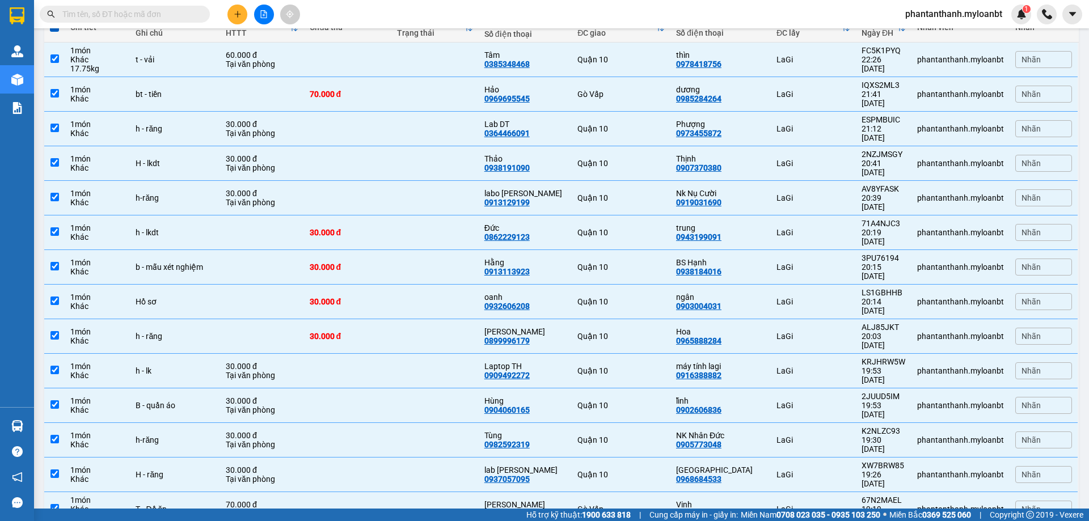
scroll to position [0, 0]
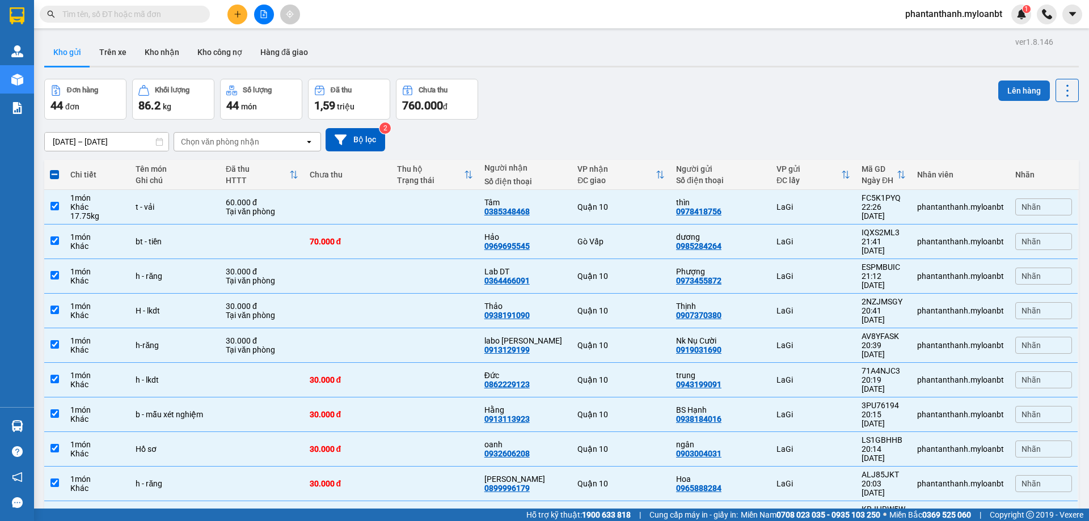
click at [1017, 86] on button "Lên hàng" at bounding box center [1025, 91] width 52 height 20
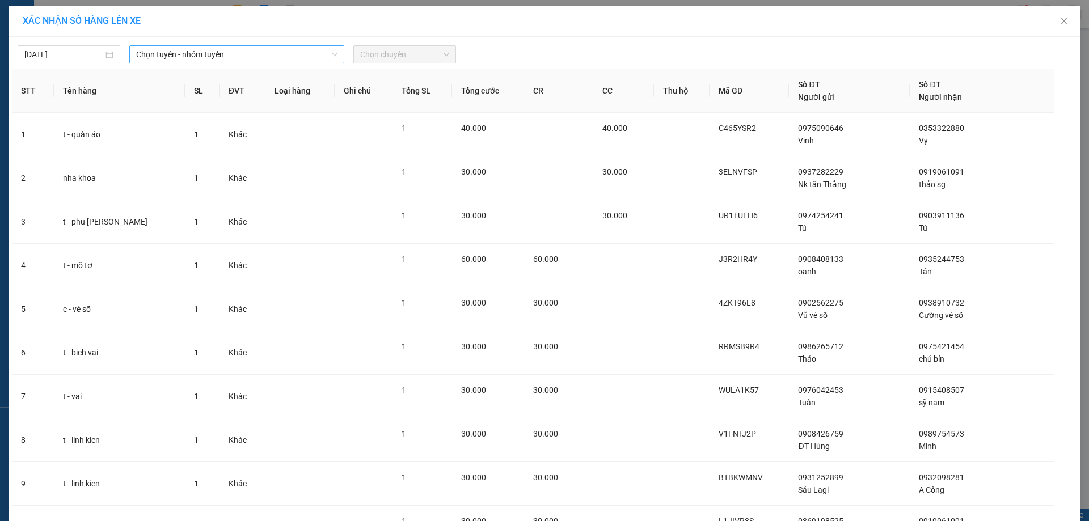
click at [199, 61] on span "Chọn tuyến - nhóm tuyến" at bounding box center [236, 54] width 201 height 17
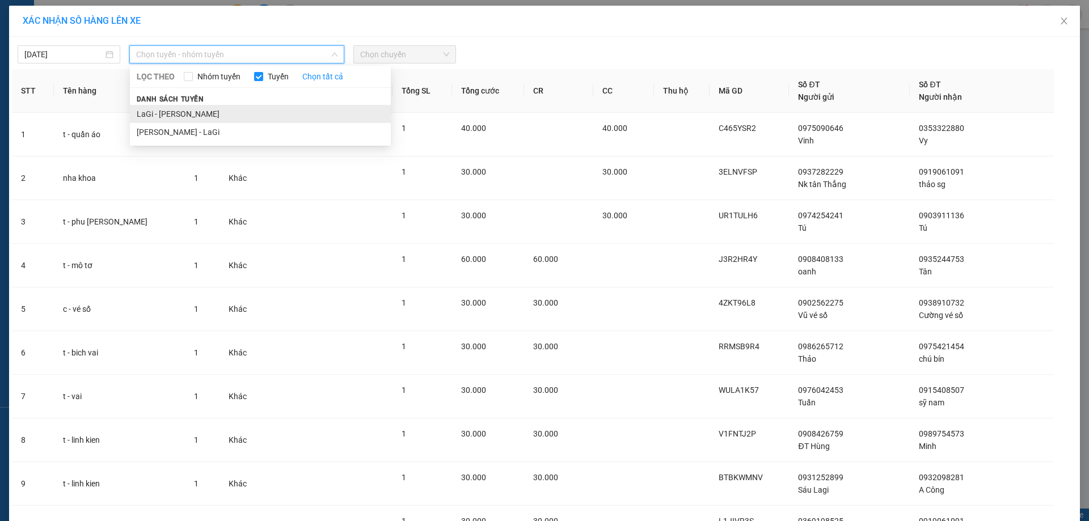
click at [161, 114] on li "LaGi - [PERSON_NAME]" at bounding box center [260, 114] width 261 height 18
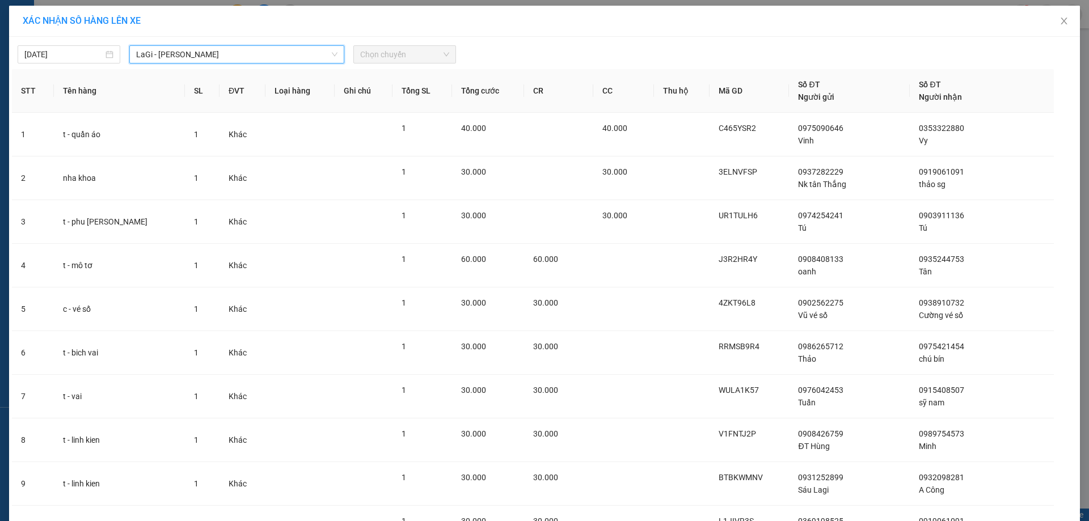
click at [399, 54] on span "Chọn chuyến" at bounding box center [404, 54] width 89 height 17
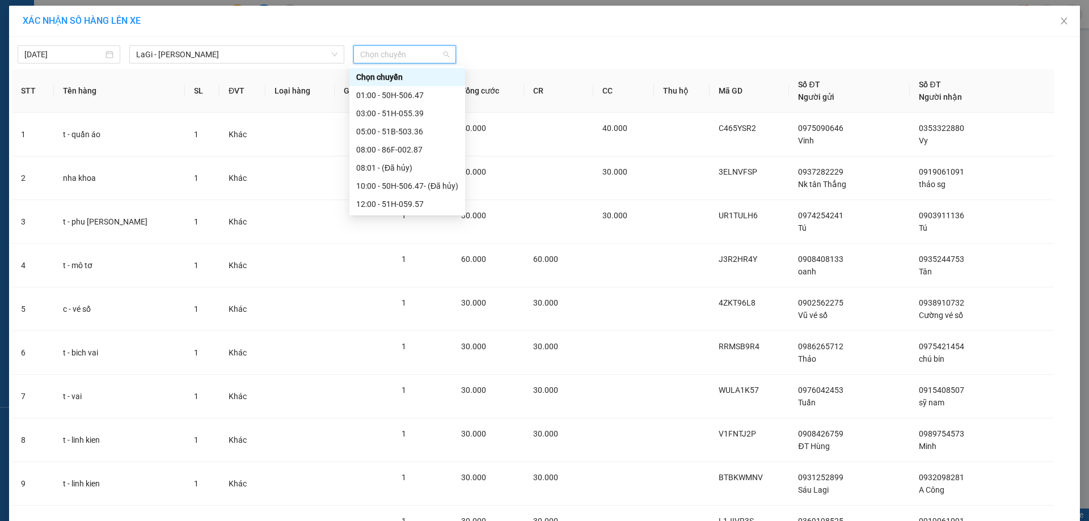
click at [77, 45] on div "[DATE] [GEOGRAPHIC_DATA] - [GEOGRAPHIC_DATA] LỌC THEO Nhóm tuyến Tuyến Chọn tất…" at bounding box center [545, 52] width 1066 height 24
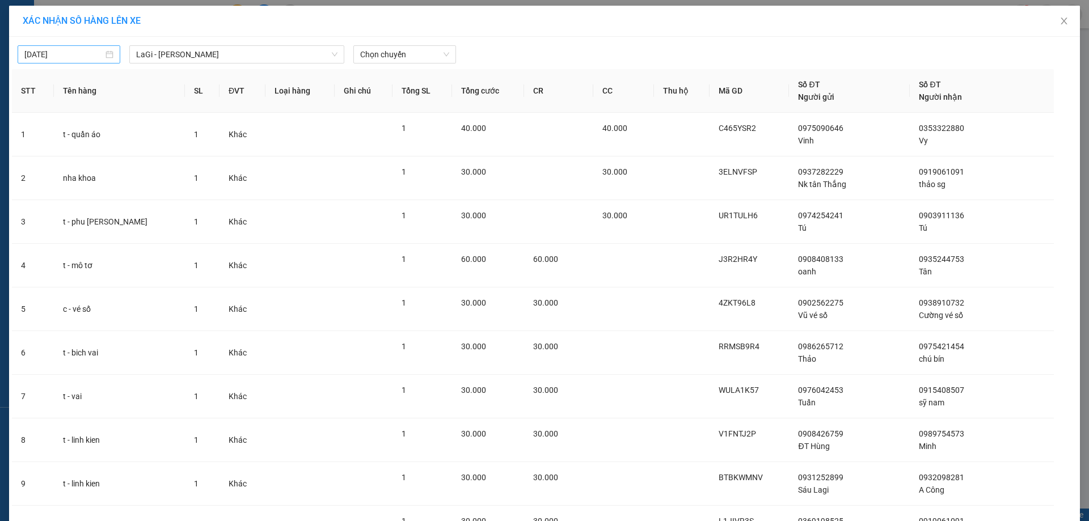
click at [64, 53] on body "Kết quả tìm kiếm ( 1 ) Bộ lọc Mã ĐH Trạng thái Món hàng Thu hộ Tổng cước Chưa c…" at bounding box center [544, 260] width 1089 height 521
click at [69, 153] on div "14" at bounding box center [72, 155] width 14 height 14
type input "[DATE]"
click at [377, 57] on span "Chọn chuyến" at bounding box center [404, 54] width 89 height 17
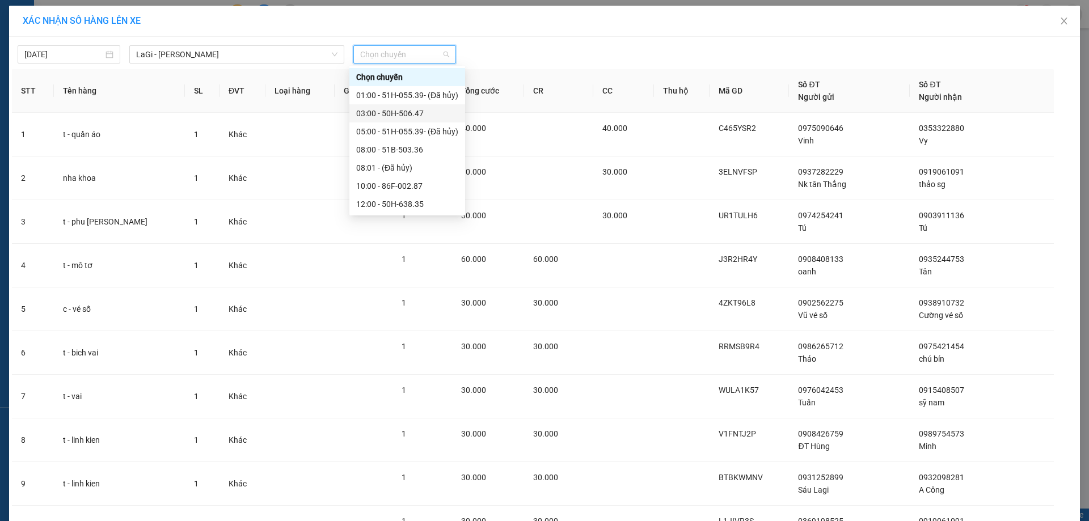
click at [377, 112] on div "03:00 - 50H-506.47" at bounding box center [407, 113] width 102 height 12
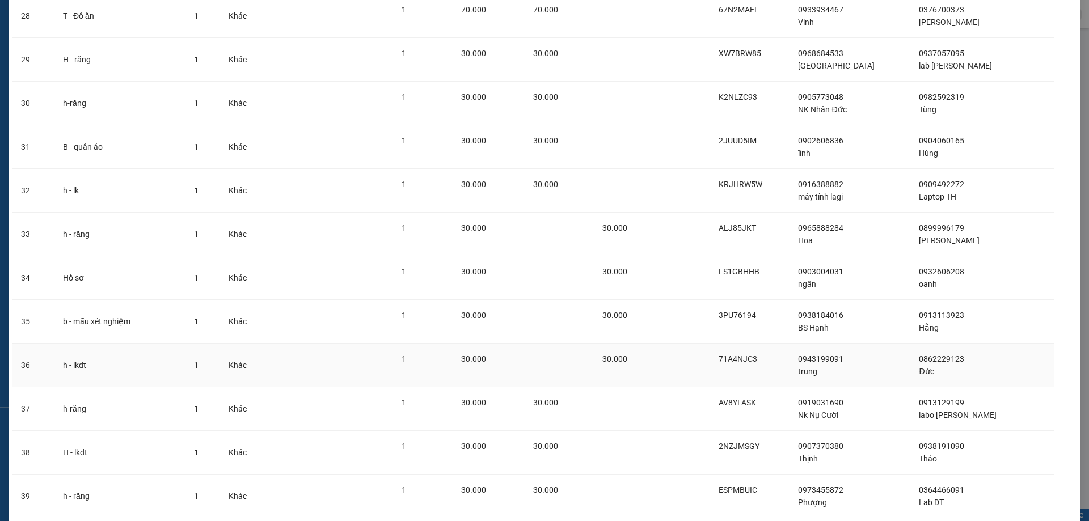
scroll to position [1472, 0]
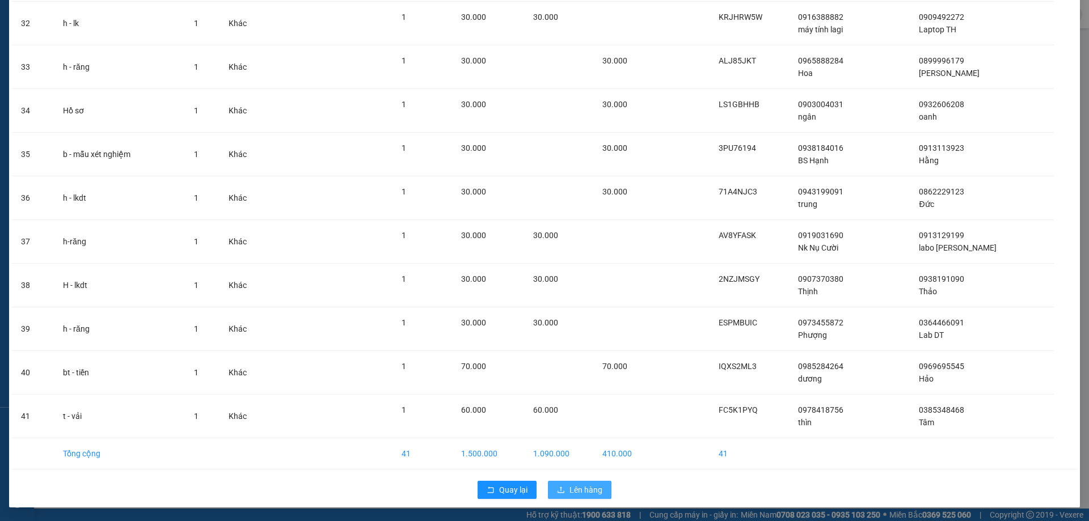
click at [564, 492] on button "Lên hàng" at bounding box center [580, 490] width 64 height 18
